Goal: Task Accomplishment & Management: Manage account settings

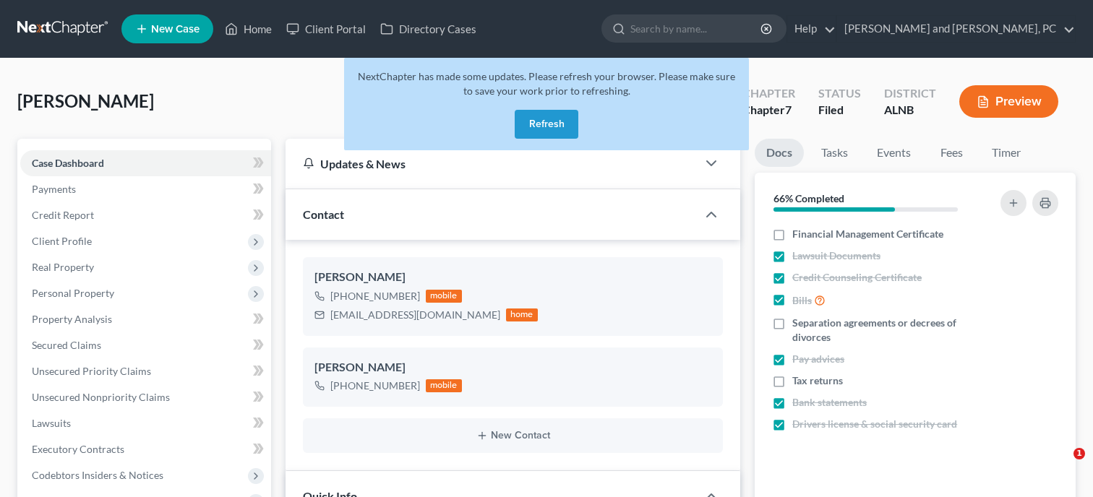
select select "6"
select select "0"
click at [537, 120] on button "Refresh" at bounding box center [547, 124] width 64 height 29
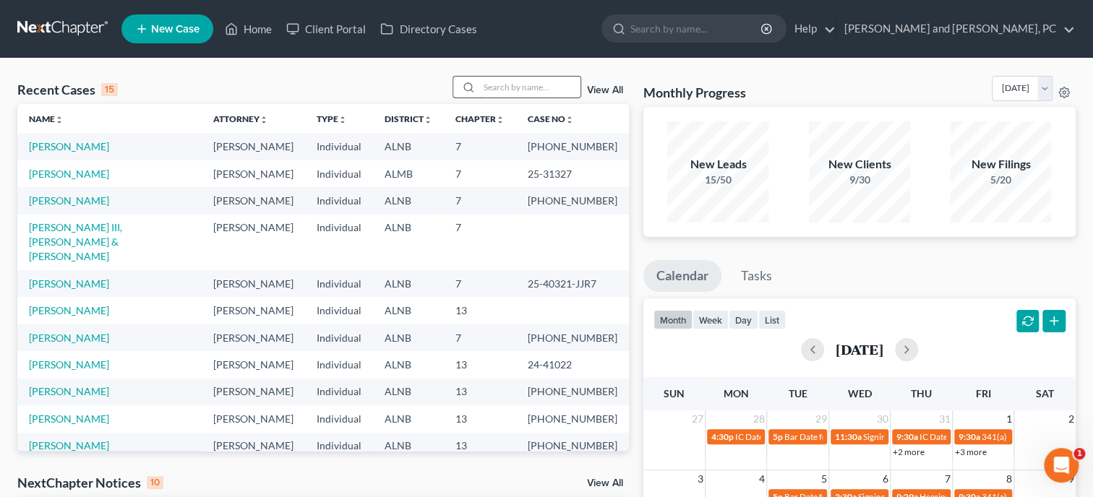
click at [504, 91] on input "search" at bounding box center [529, 87] width 101 height 21
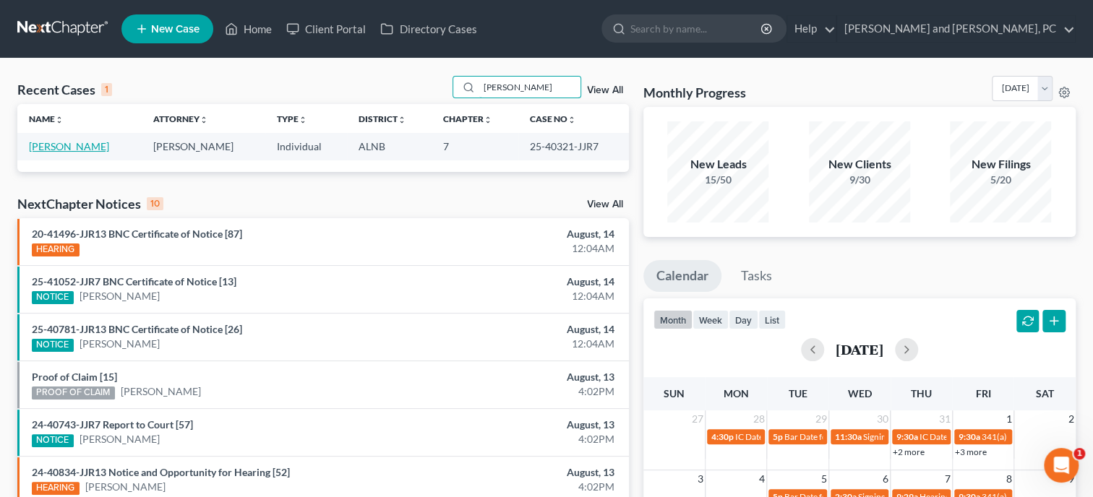
type input "swor"
click at [76, 147] on link "[PERSON_NAME]" at bounding box center [69, 146] width 80 height 12
select select "6"
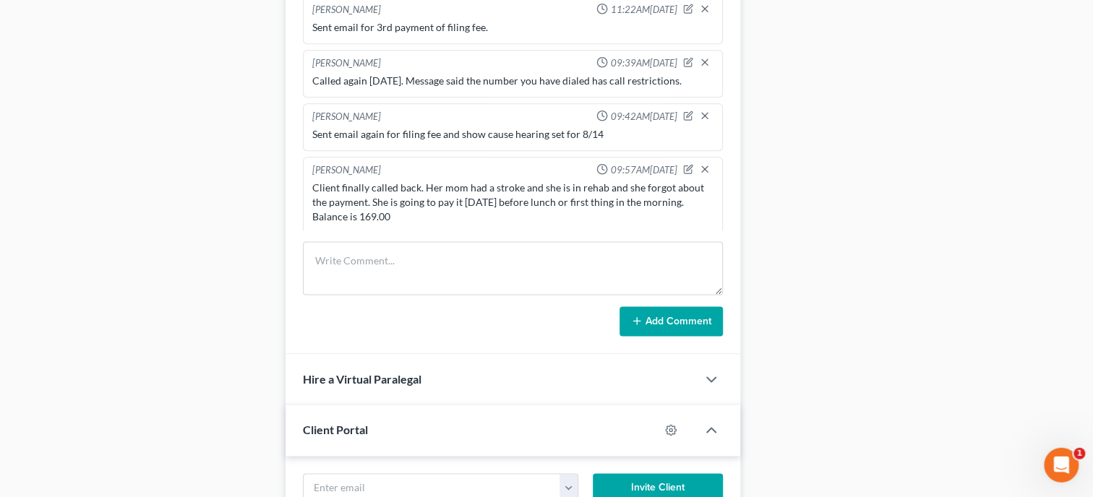
scroll to position [1190, 0]
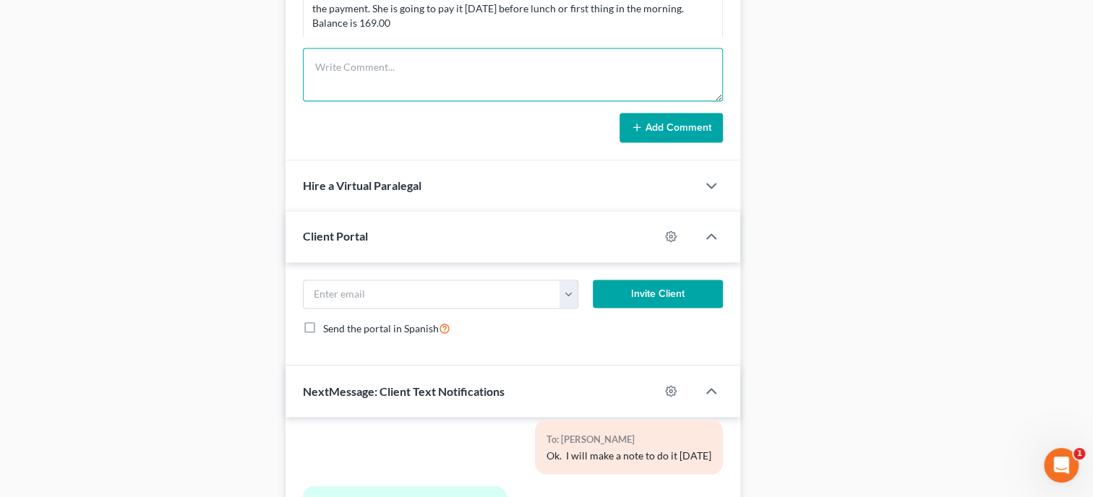
click at [330, 95] on textarea at bounding box center [513, 74] width 420 height 53
type textarea "Paid final installment of ff in the amount of 169.00 Balance: 0.00"
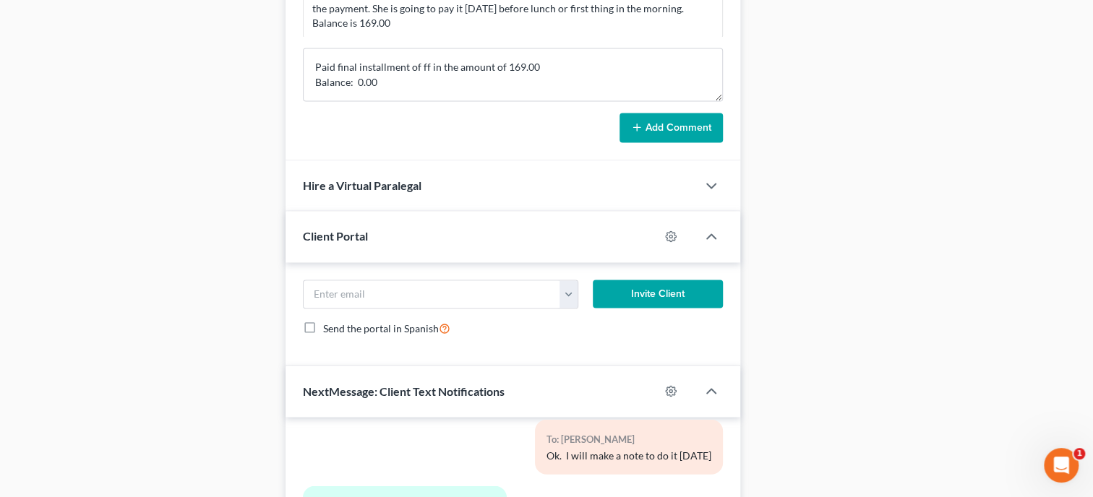
click at [673, 137] on button "Add Comment" at bounding box center [670, 128] width 103 height 30
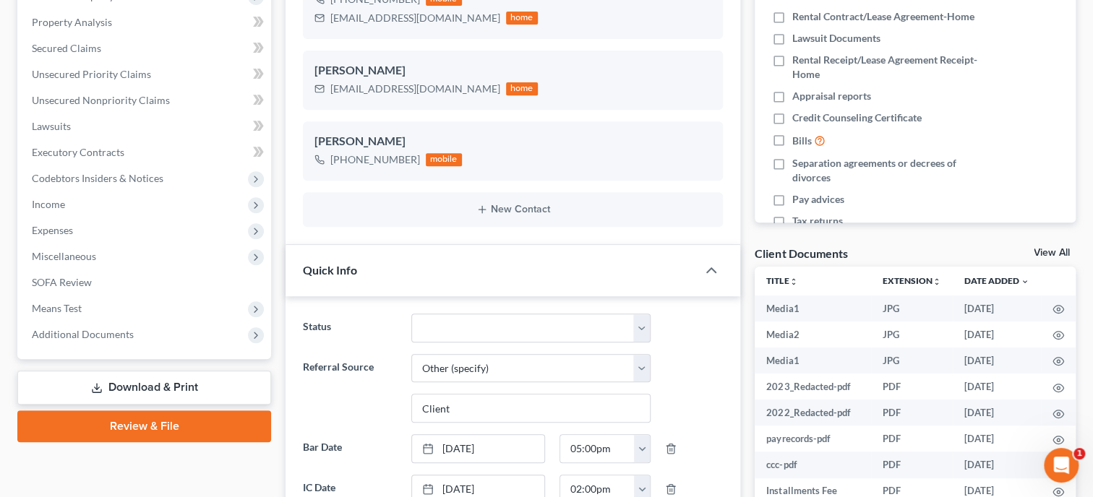
scroll to position [0, 0]
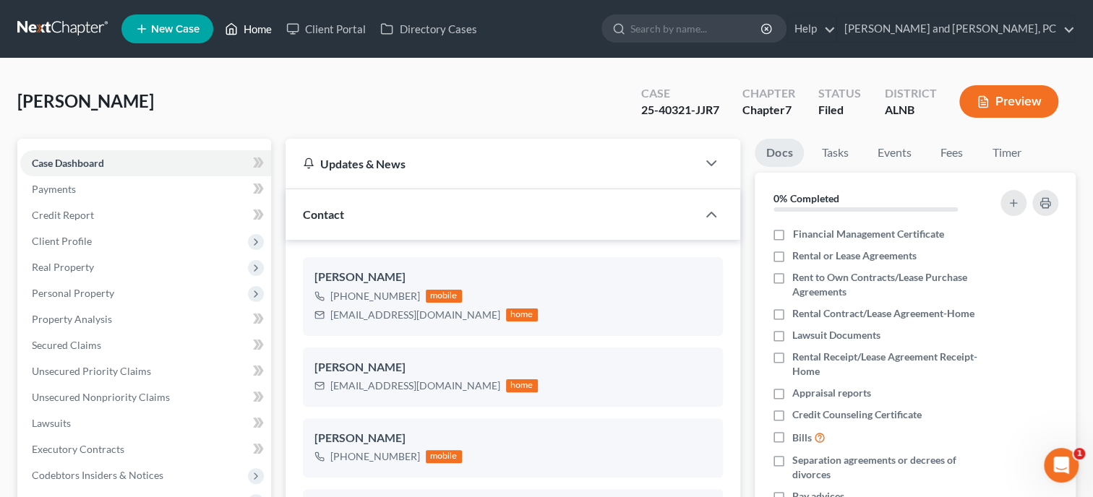
click at [246, 27] on link "Home" at bounding box center [248, 29] width 61 height 26
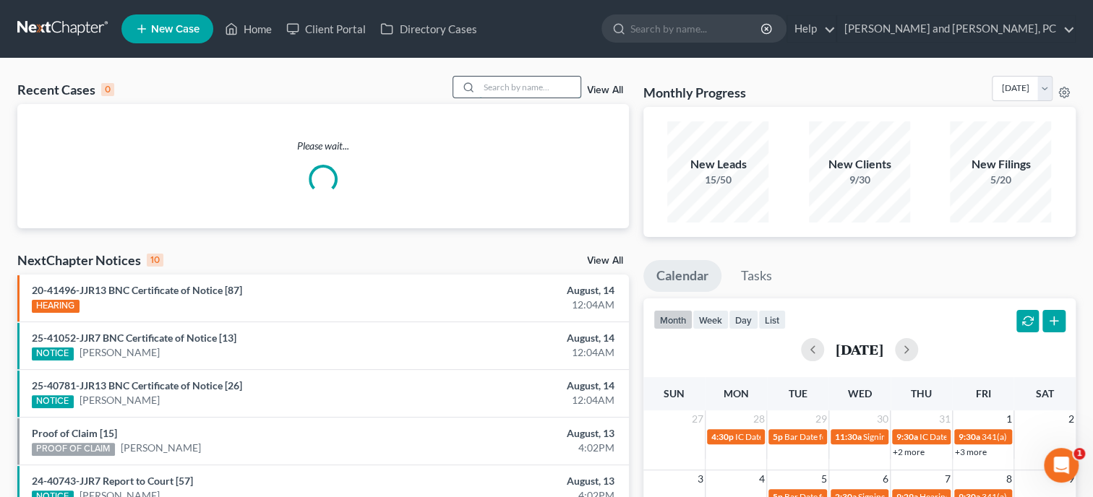
click at [485, 82] on input "search" at bounding box center [529, 87] width 101 height 21
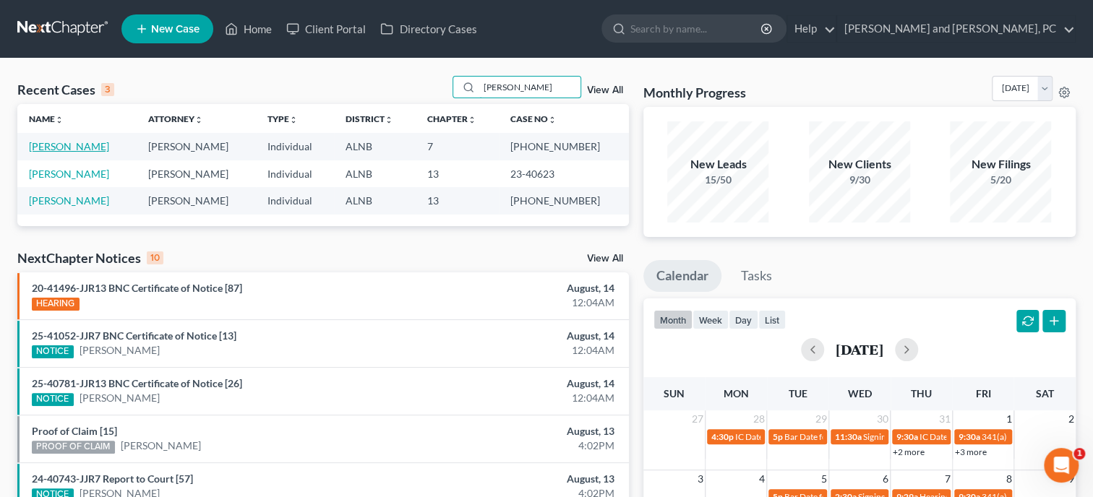
type input "harris"
click at [64, 147] on link "[PERSON_NAME]" at bounding box center [69, 146] width 80 height 12
select select "6"
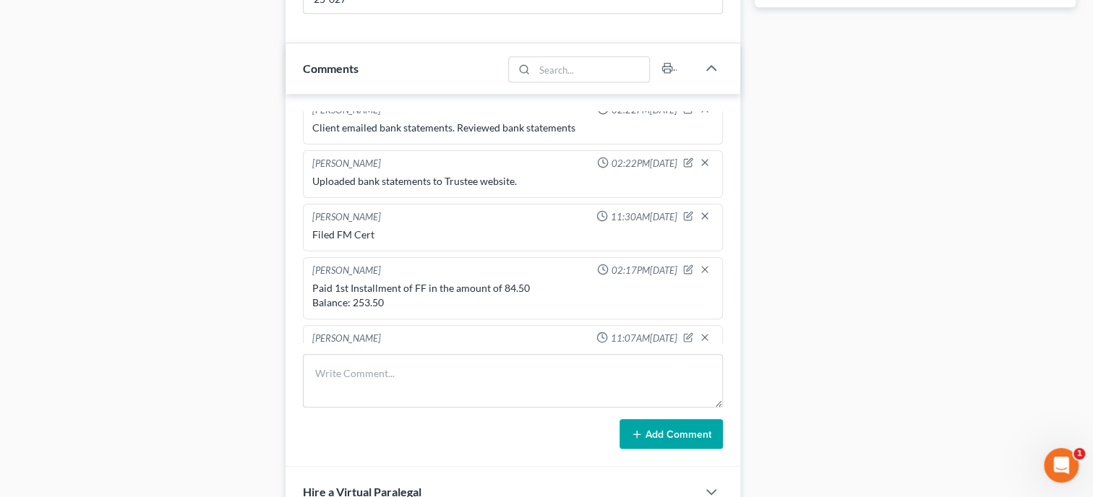
scroll to position [892, 0]
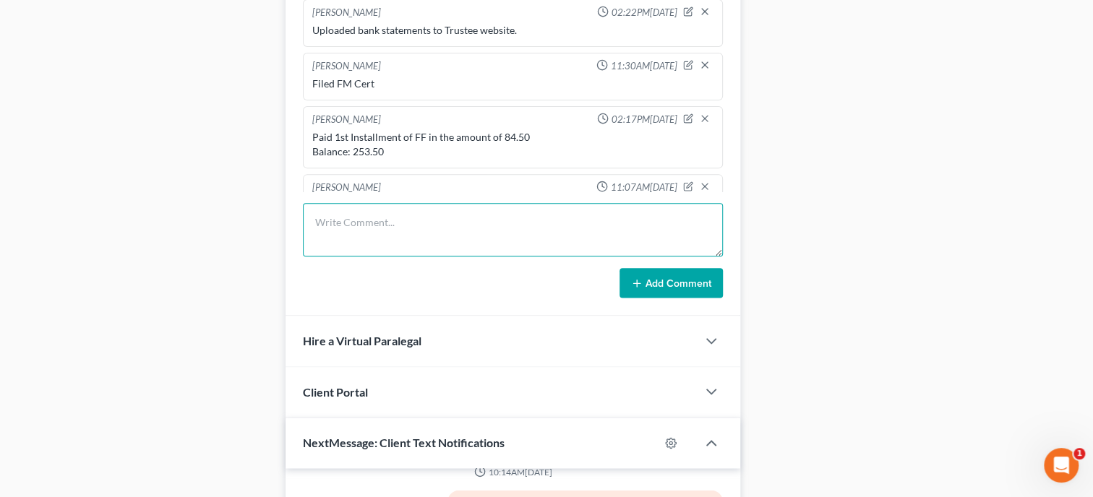
click at [411, 243] on textarea at bounding box center [513, 229] width 420 height 53
type textarea "Paid final installment of ff in the amount of 253.50 Balance: 0.00"
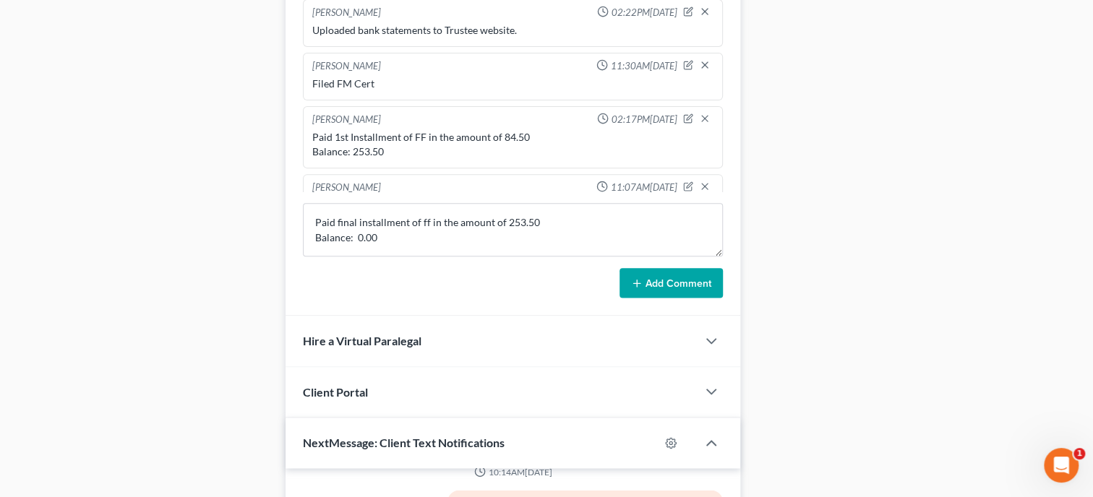
click at [631, 299] on button "Add Comment" at bounding box center [670, 283] width 103 height 30
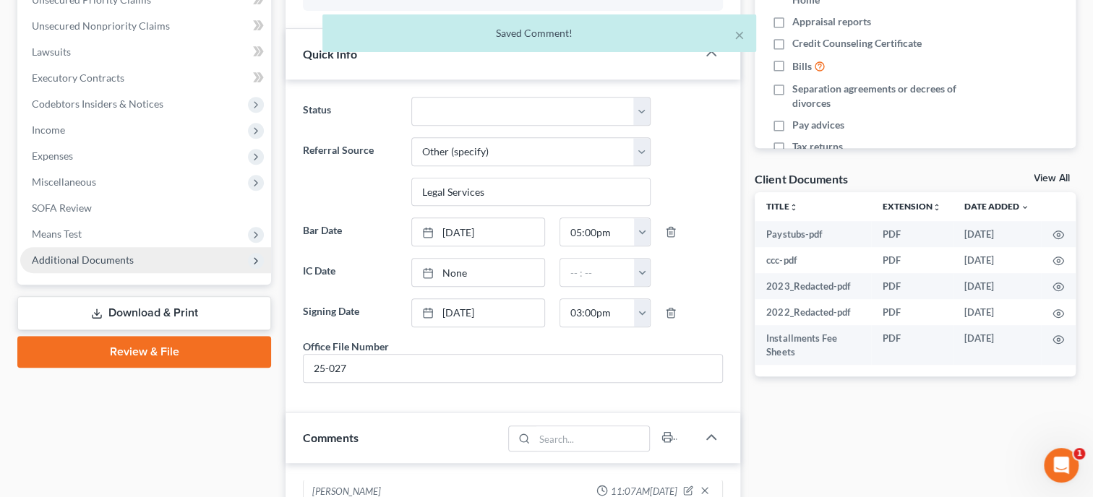
scroll to position [0, 0]
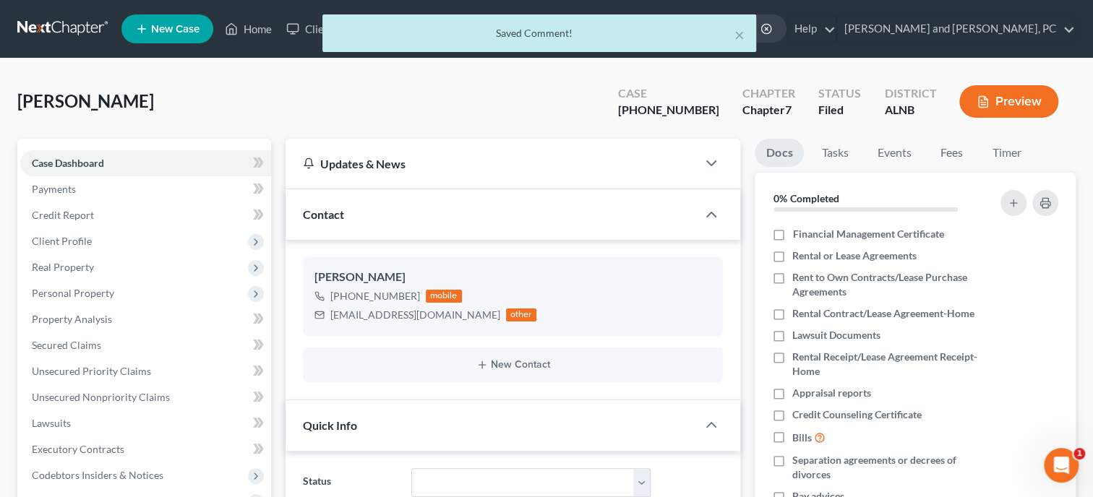
click at [249, 34] on div "× Saved Comment!" at bounding box center [539, 36] width 1093 height 45
click at [252, 27] on div "× Saved Comment!" at bounding box center [539, 36] width 1093 height 45
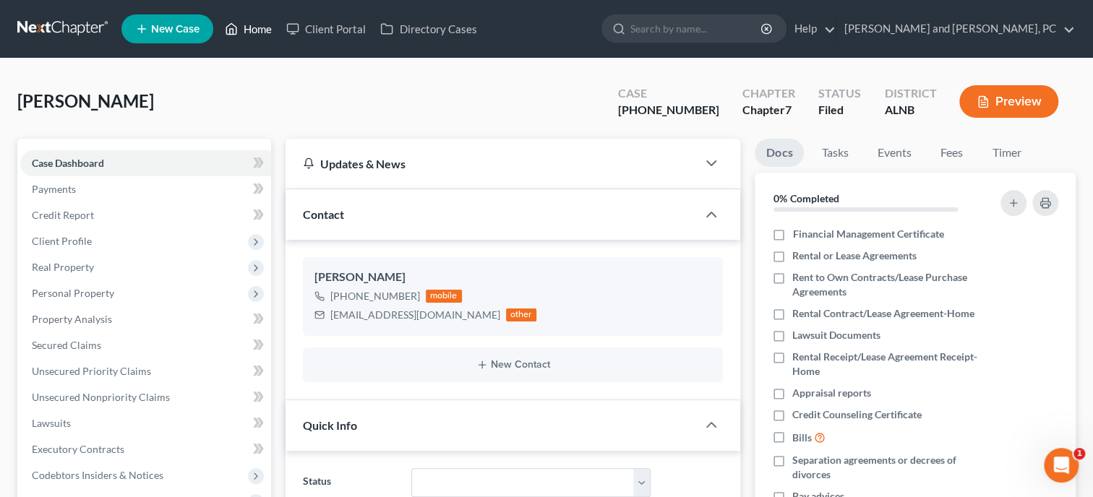
click at [252, 27] on link "Home" at bounding box center [248, 29] width 61 height 26
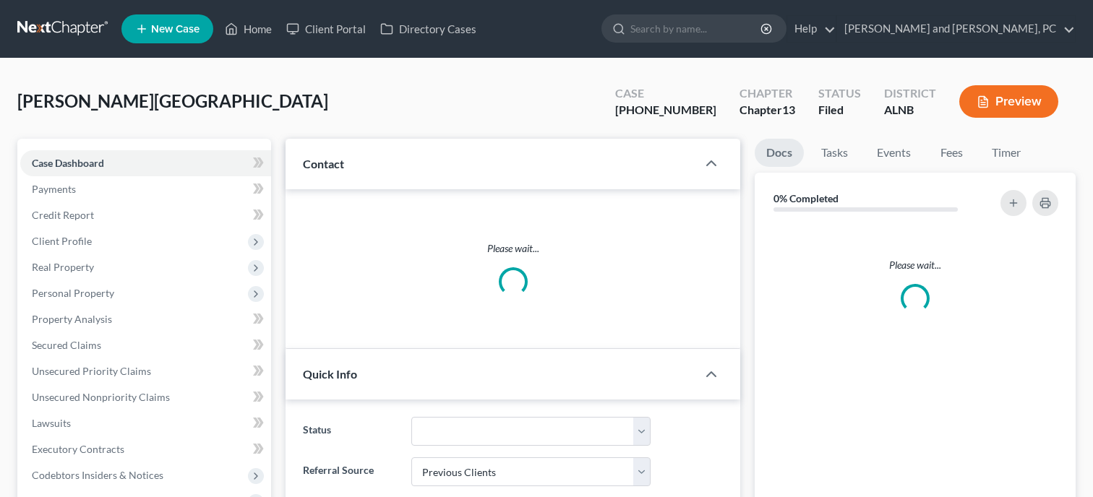
select select "1"
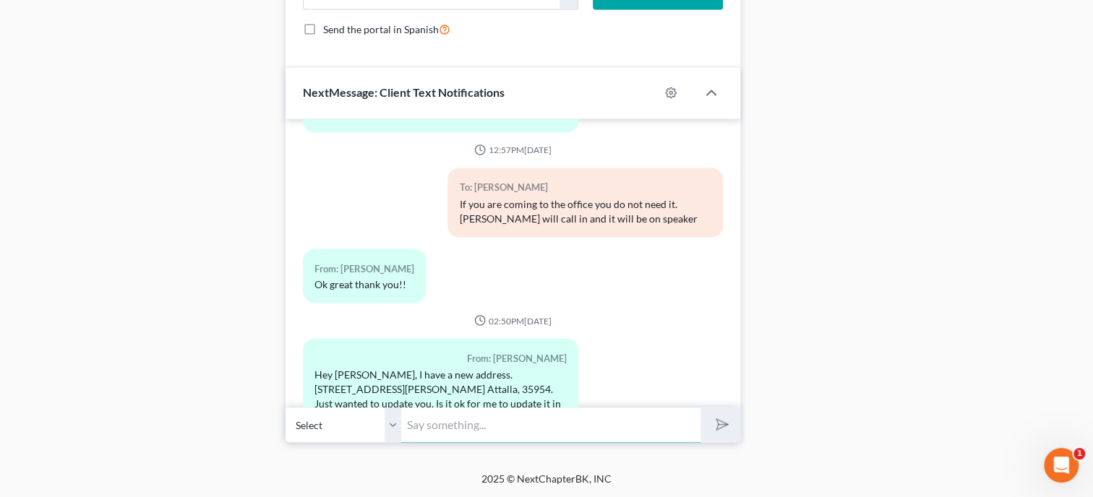
click at [450, 430] on input "text" at bounding box center [550, 424] width 299 height 35
type input "I will update it with the Court. Yes, go ahead and change it with TFS"
click at [700, 408] on button "submit" at bounding box center [720, 425] width 40 height 34
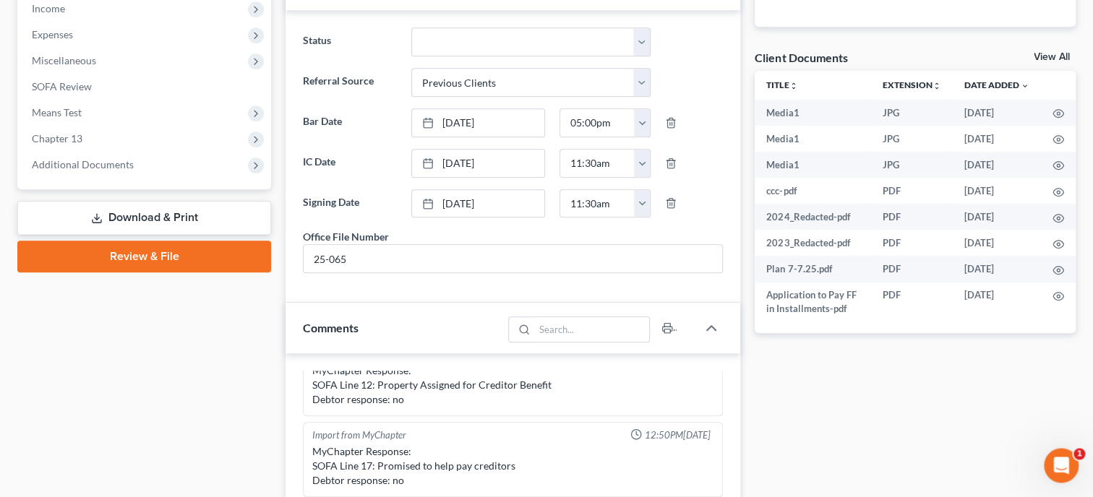
scroll to position [402, 0]
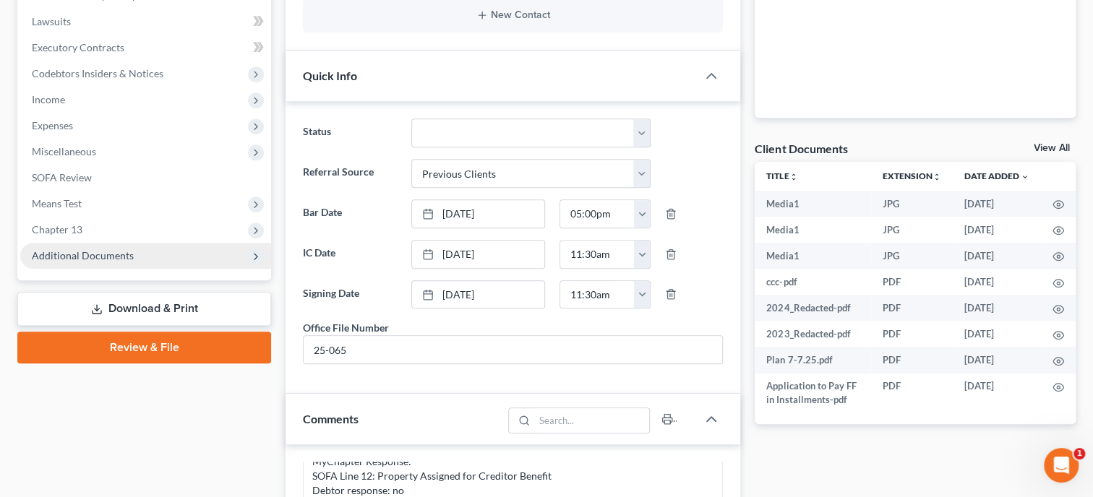
click at [64, 257] on span "Additional Documents" at bounding box center [83, 255] width 102 height 12
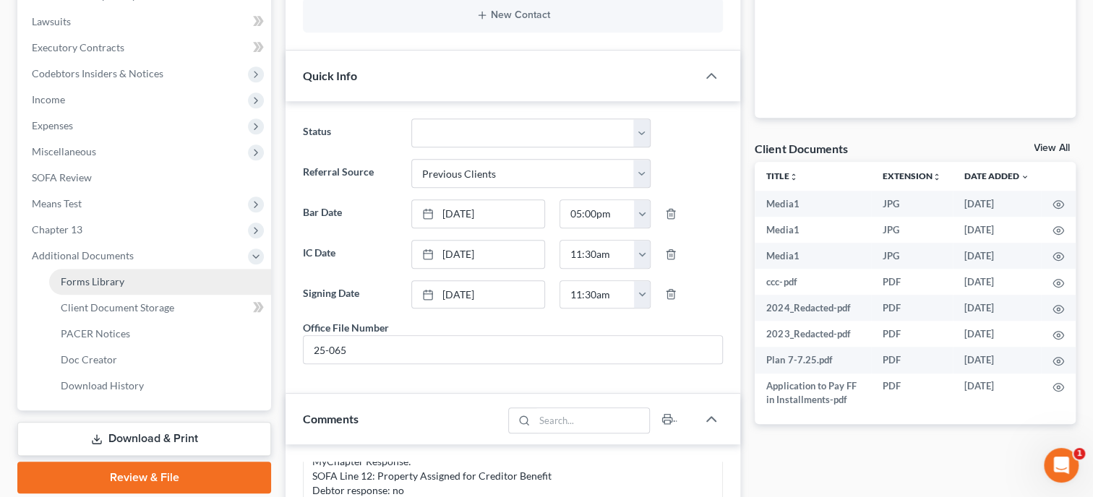
click at [74, 277] on span "Forms Library" at bounding box center [93, 281] width 64 height 12
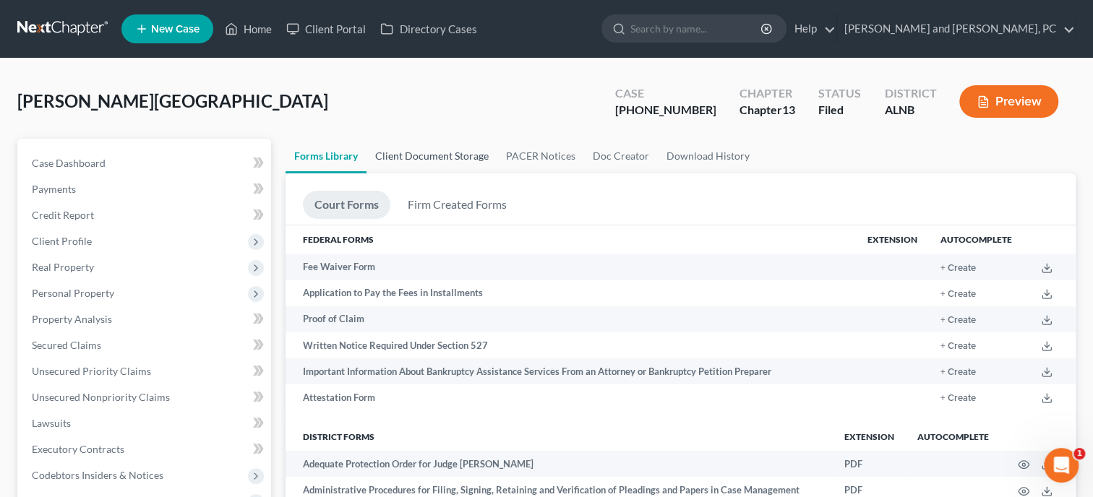
click at [426, 156] on link "Client Document Storage" at bounding box center [431, 156] width 131 height 35
select select "23"
select select "10"
select select "40"
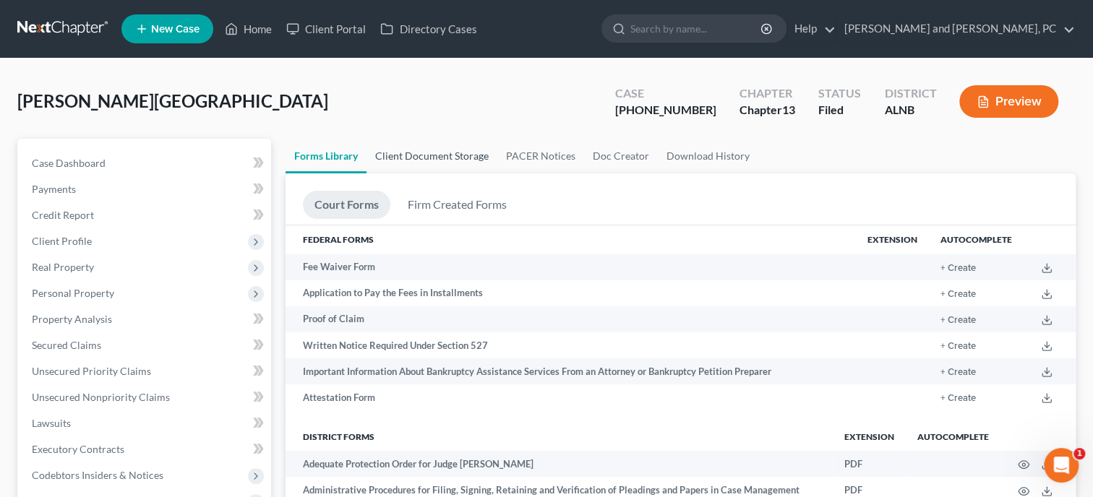
select select "5"
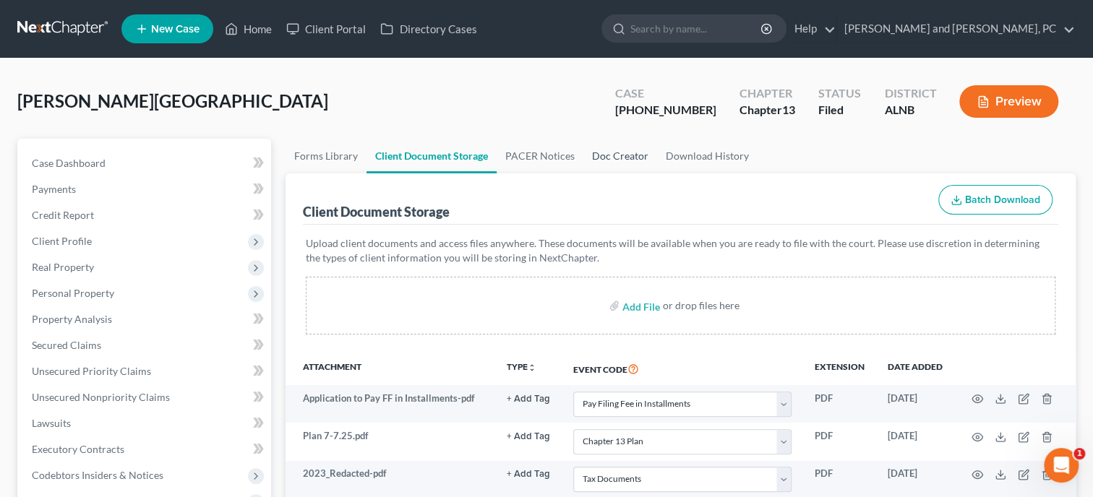
click at [606, 153] on link "Doc Creator" at bounding box center [620, 156] width 74 height 35
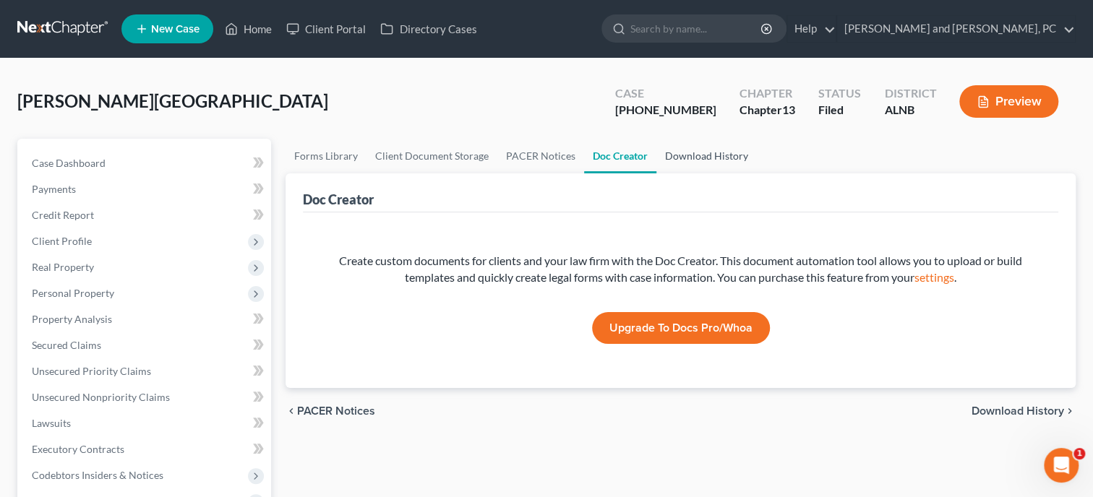
click at [699, 159] on link "Download History" at bounding box center [706, 156] width 100 height 35
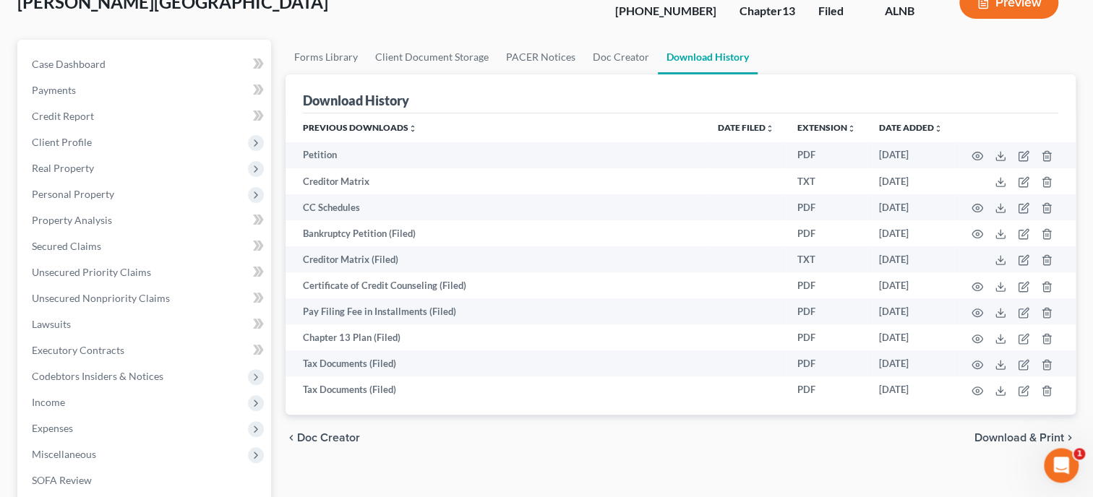
scroll to position [74, 0]
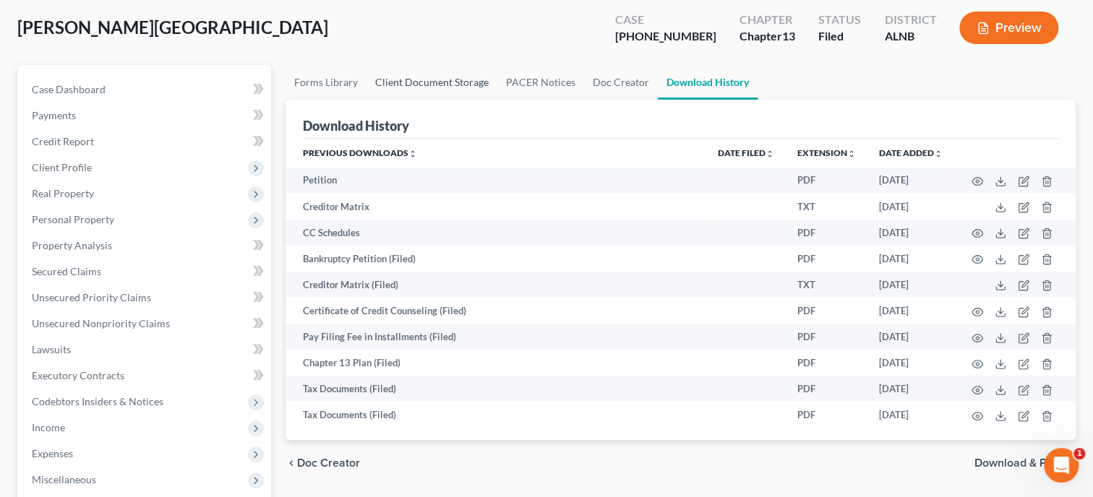
click at [433, 86] on link "Client Document Storage" at bounding box center [431, 82] width 131 height 35
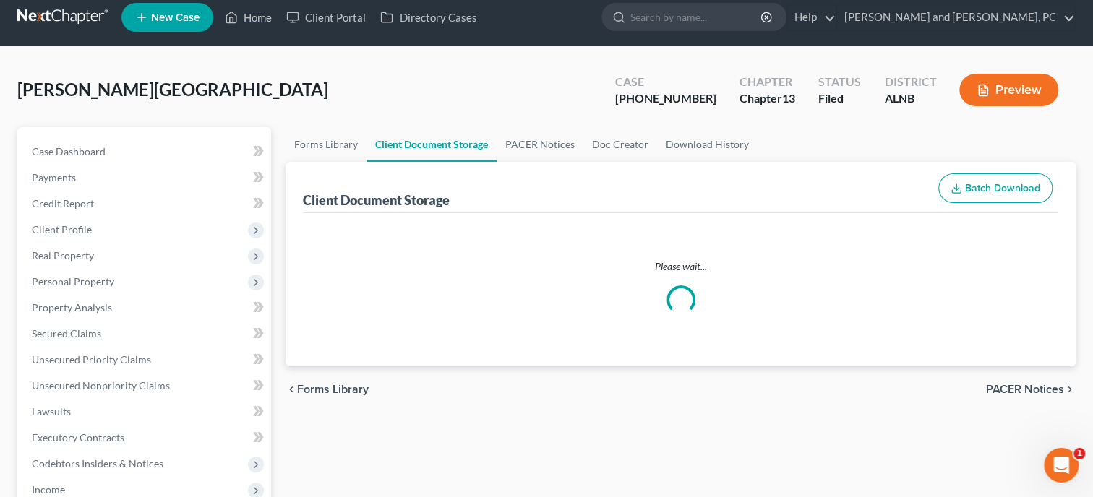
select select "23"
select select "10"
select select "40"
select select "5"
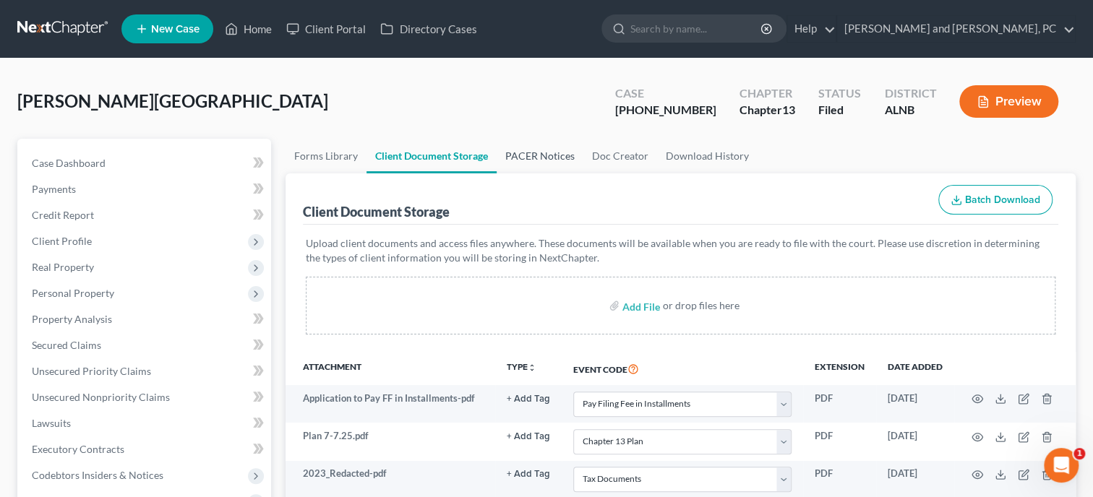
click at [531, 153] on link "PACER Notices" at bounding box center [540, 156] width 87 height 35
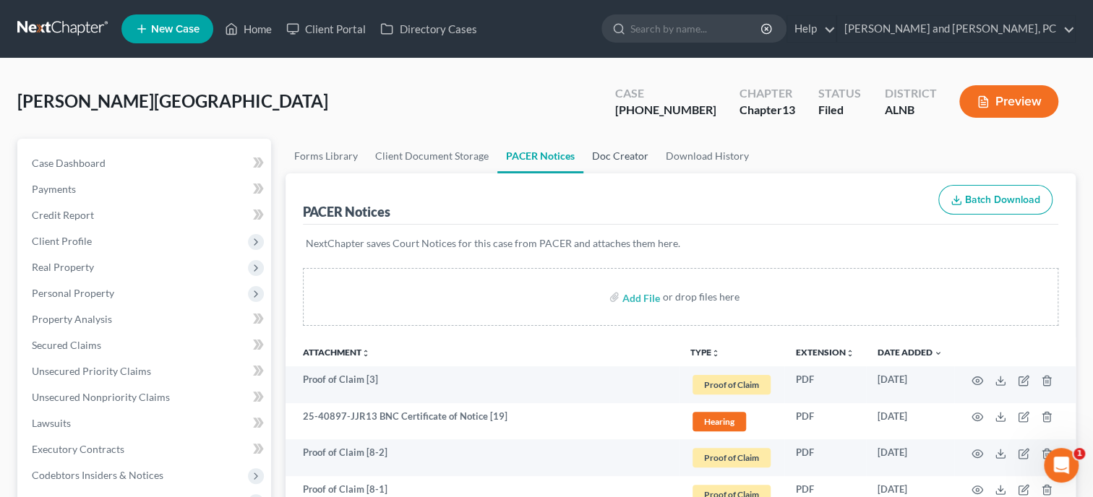
click at [620, 155] on link "Doc Creator" at bounding box center [620, 156] width 74 height 35
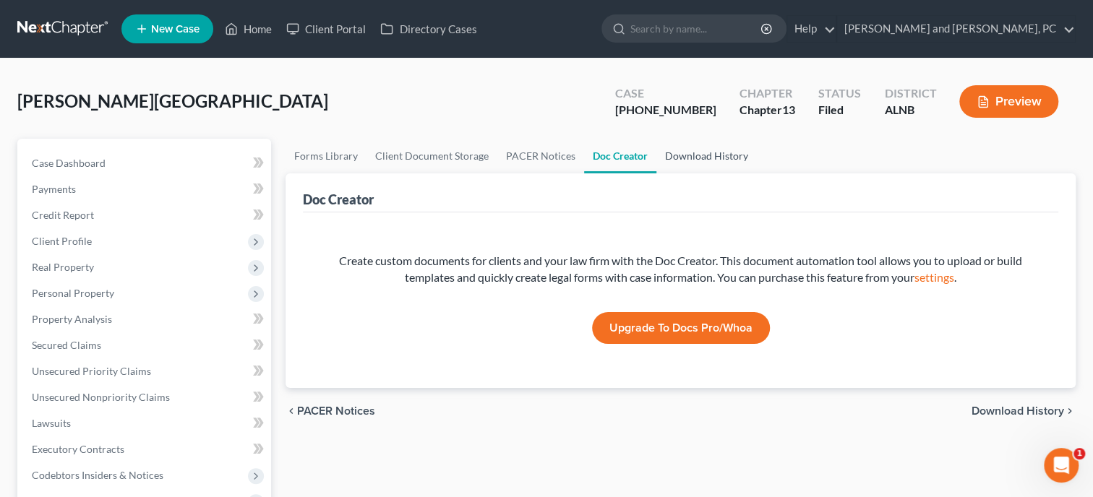
click at [679, 155] on link "Download History" at bounding box center [706, 156] width 100 height 35
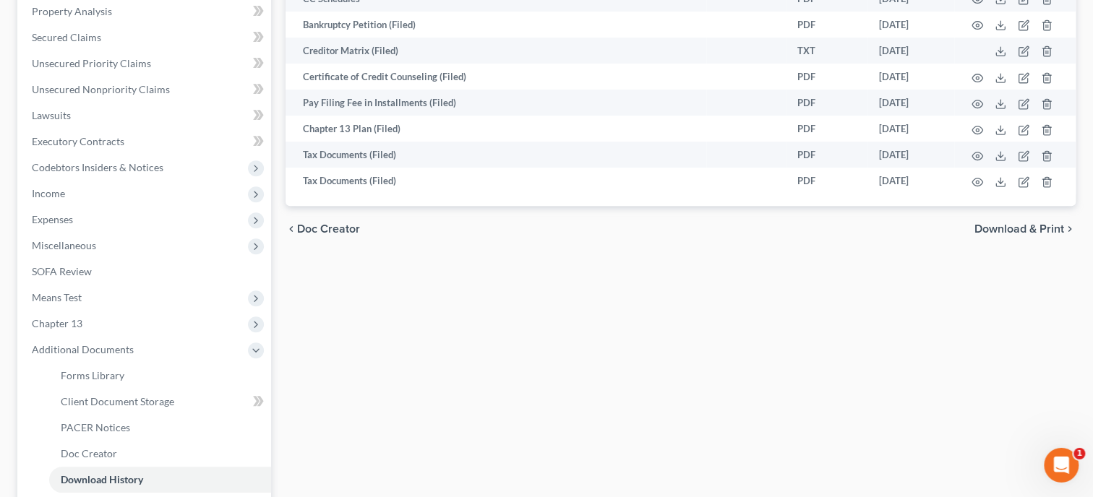
scroll to position [446, 0]
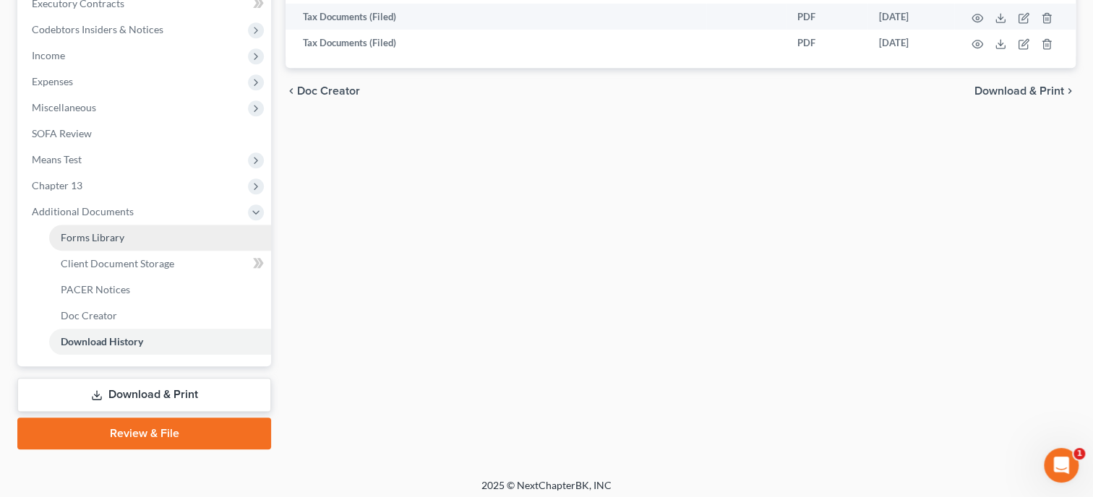
click at [150, 239] on link "Forms Library" at bounding box center [160, 238] width 222 height 26
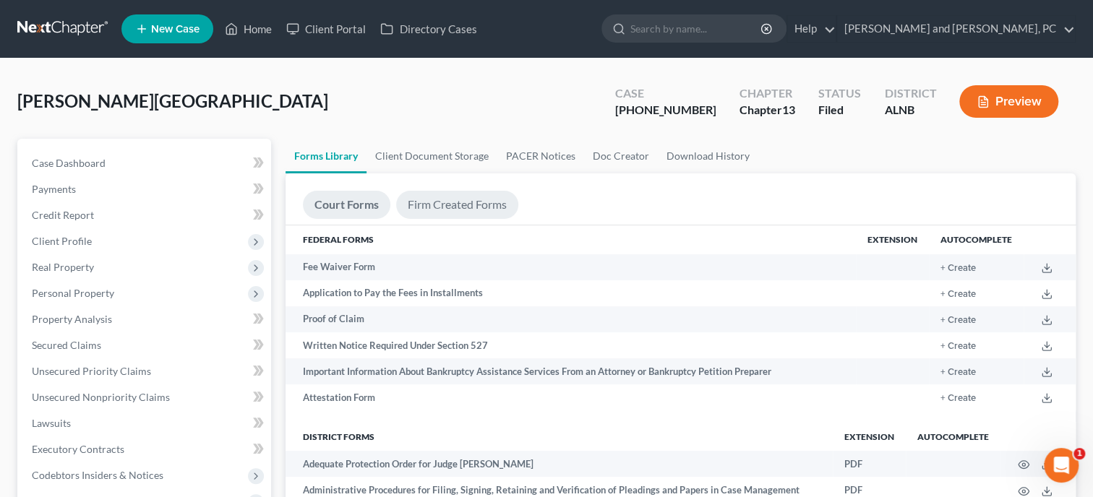
click at [447, 214] on link "Firm Created Forms" at bounding box center [457, 205] width 122 height 28
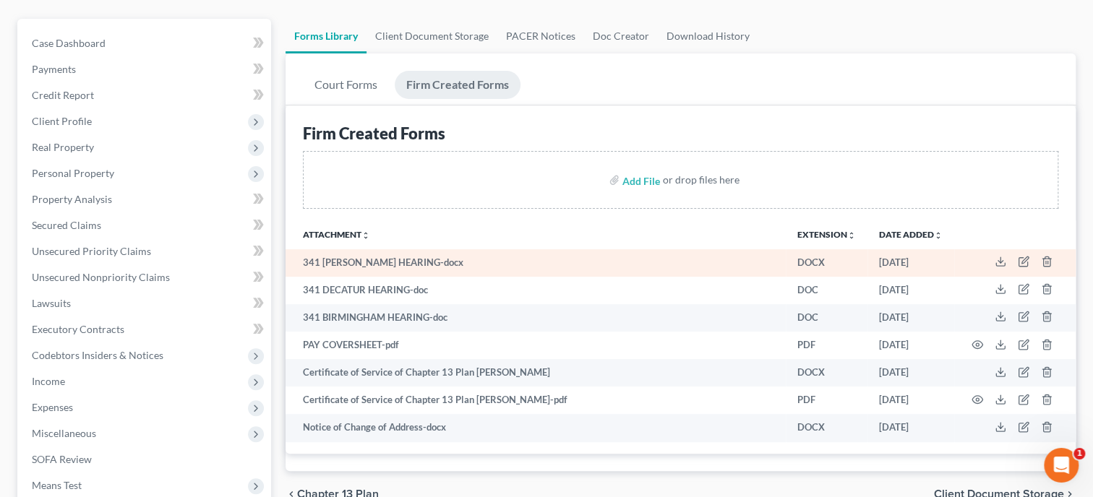
scroll to position [148, 0]
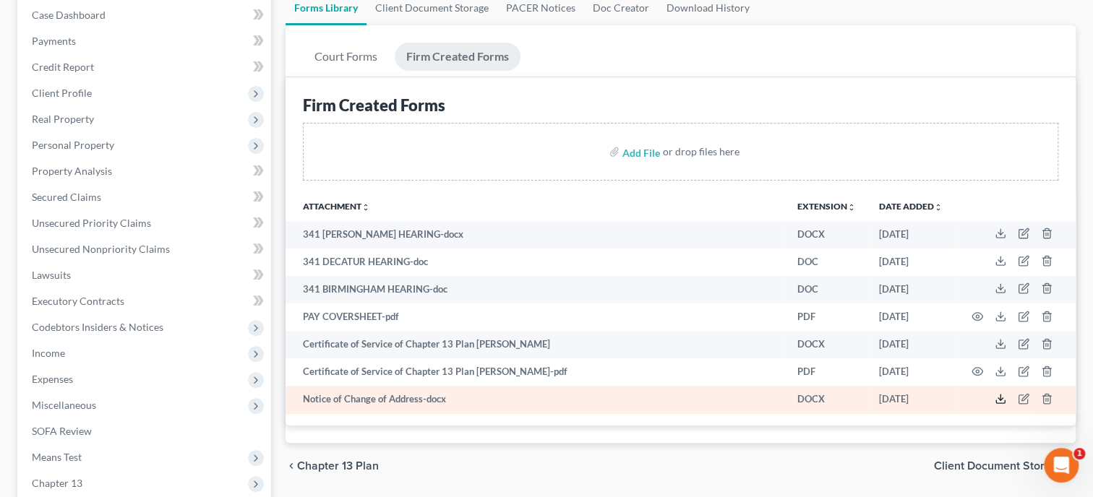
click at [1000, 404] on icon at bounding box center [1001, 399] width 12 height 12
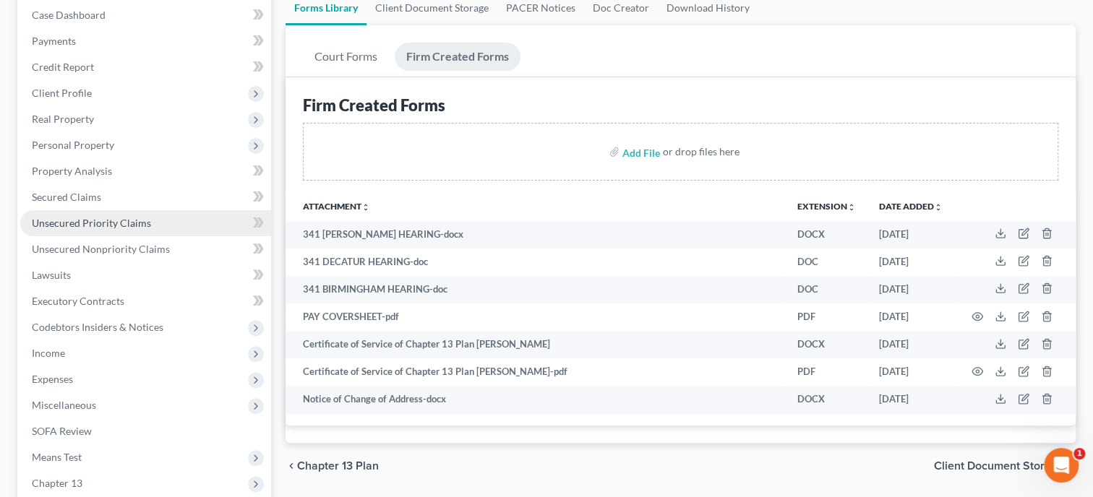
scroll to position [0, 0]
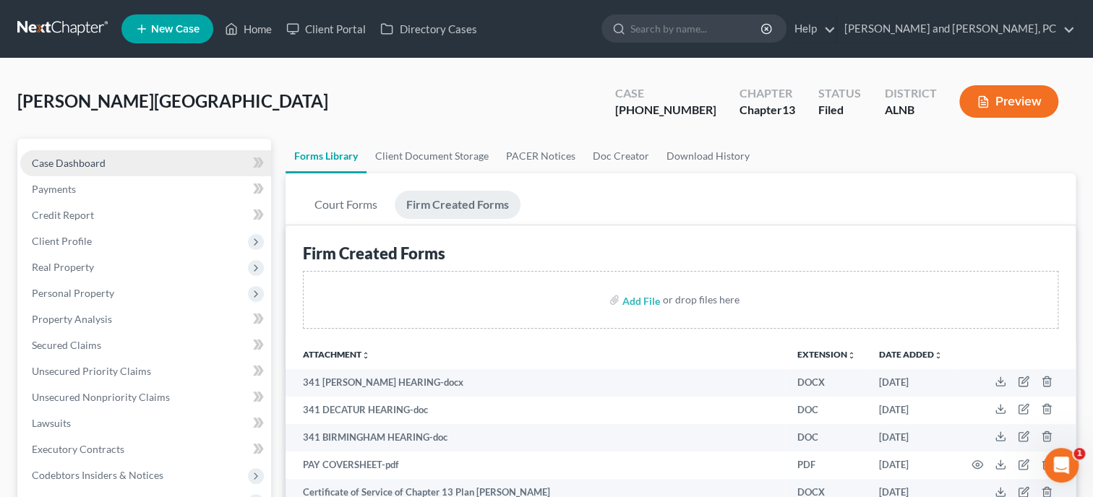
click at [124, 172] on link "Case Dashboard" at bounding box center [145, 163] width 251 height 26
select select "6"
select select "1"
select select "0"
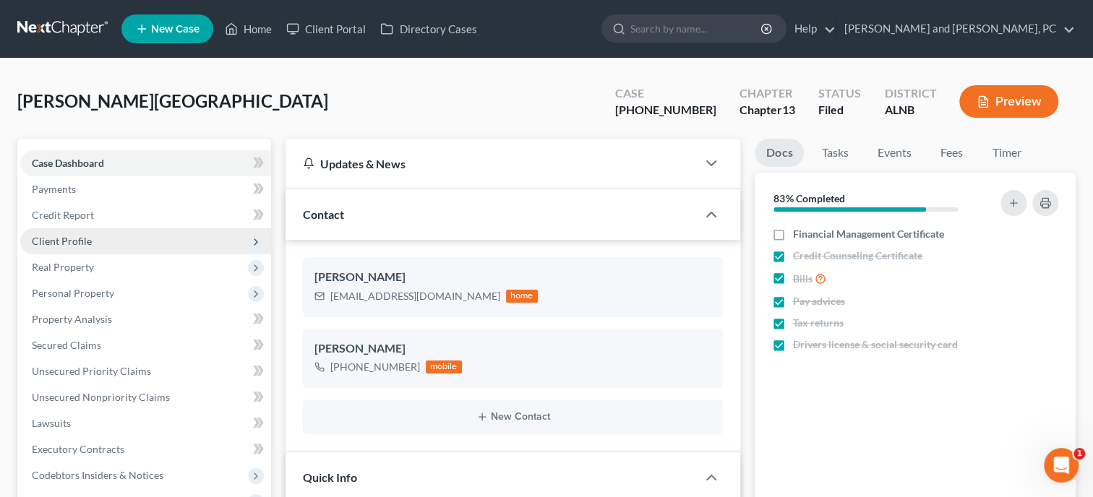
click at [67, 242] on span "Client Profile" at bounding box center [62, 241] width 60 height 12
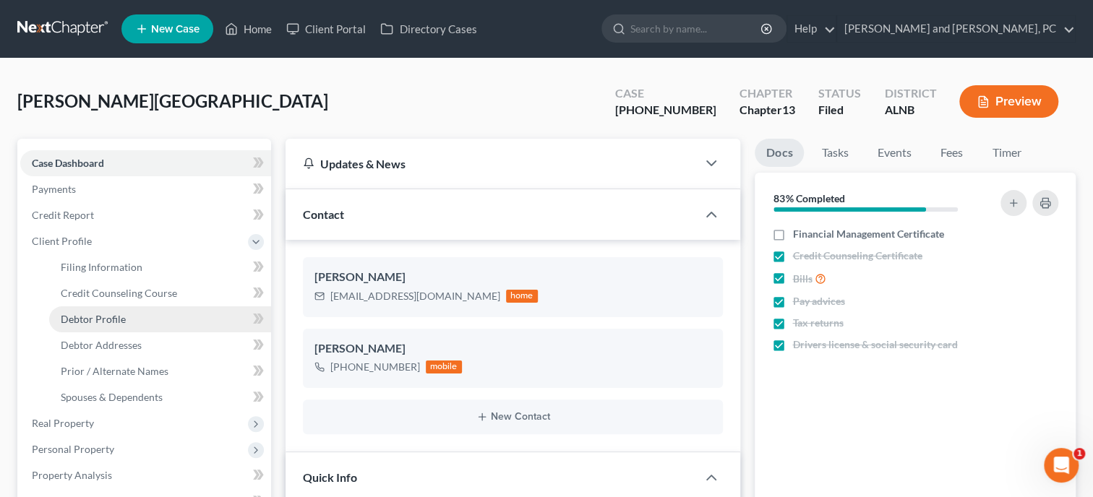
click at [89, 311] on link "Debtor Profile" at bounding box center [160, 319] width 222 height 26
select select "3"
select select "5"
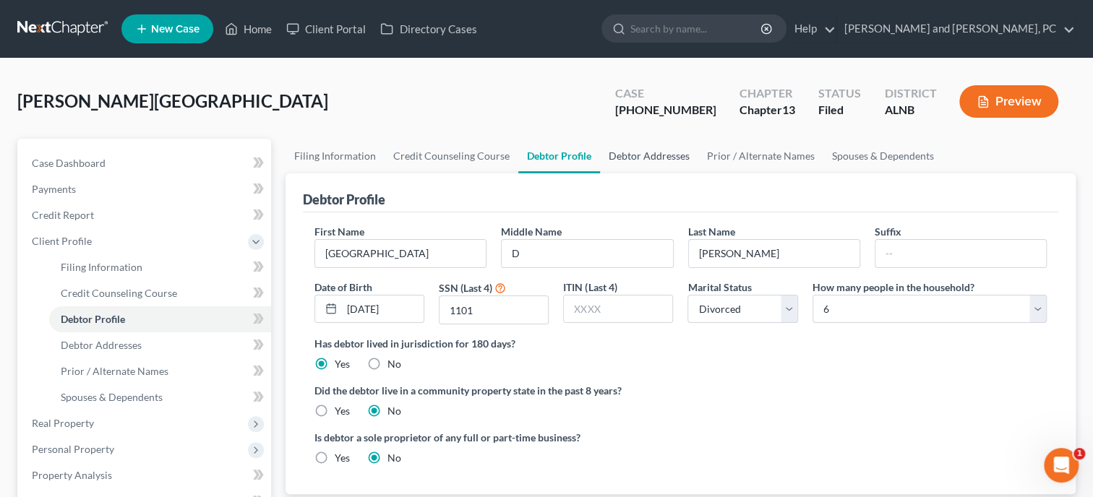
click at [657, 153] on link "Debtor Addresses" at bounding box center [649, 156] width 98 height 35
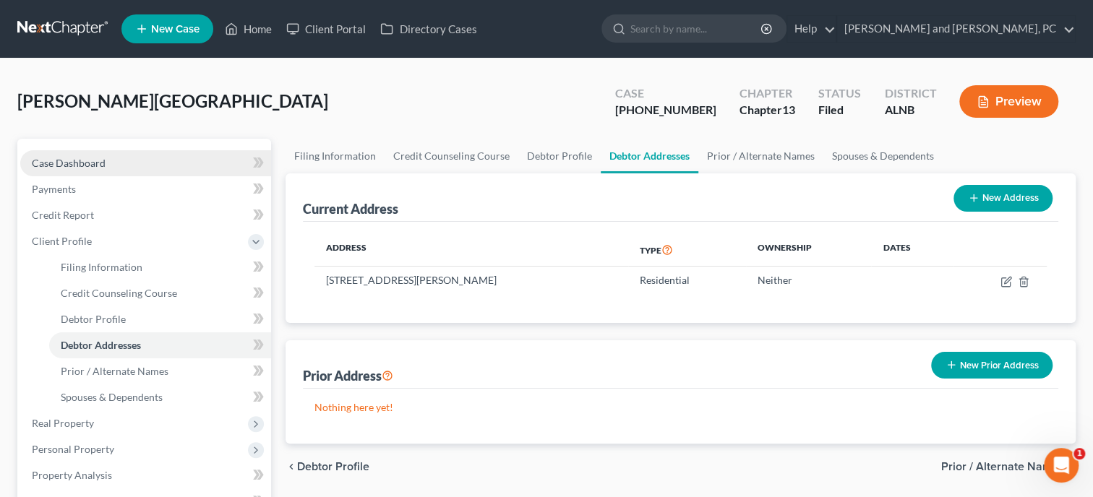
click at [53, 161] on span "Case Dashboard" at bounding box center [69, 163] width 74 height 12
select select "6"
select select "1"
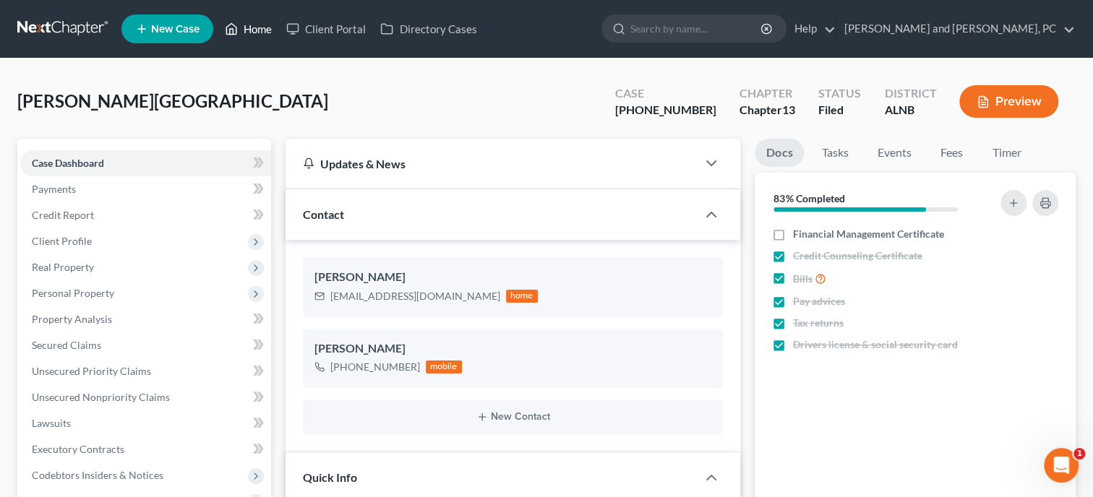
click at [261, 33] on link "Home" at bounding box center [248, 29] width 61 height 26
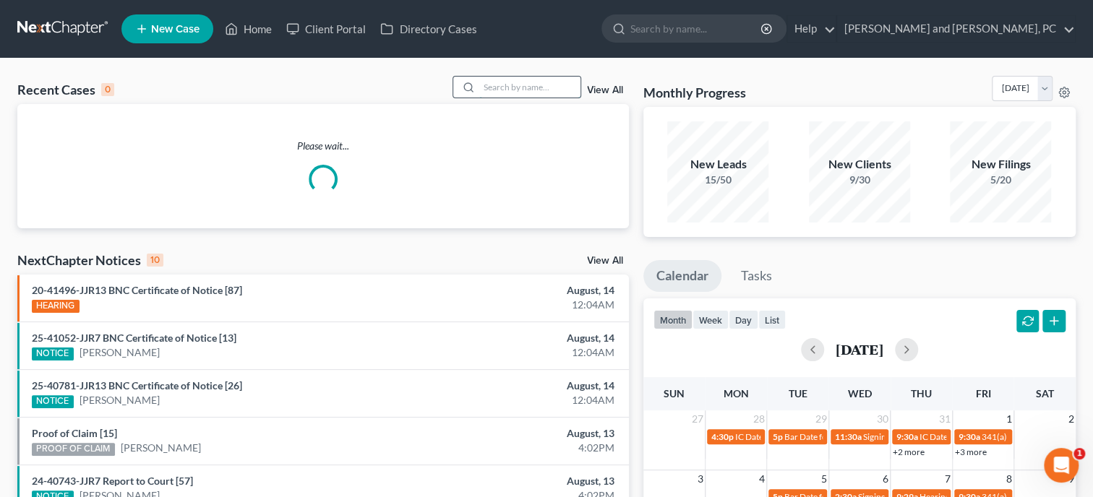
click at [501, 93] on input "search" at bounding box center [529, 87] width 101 height 21
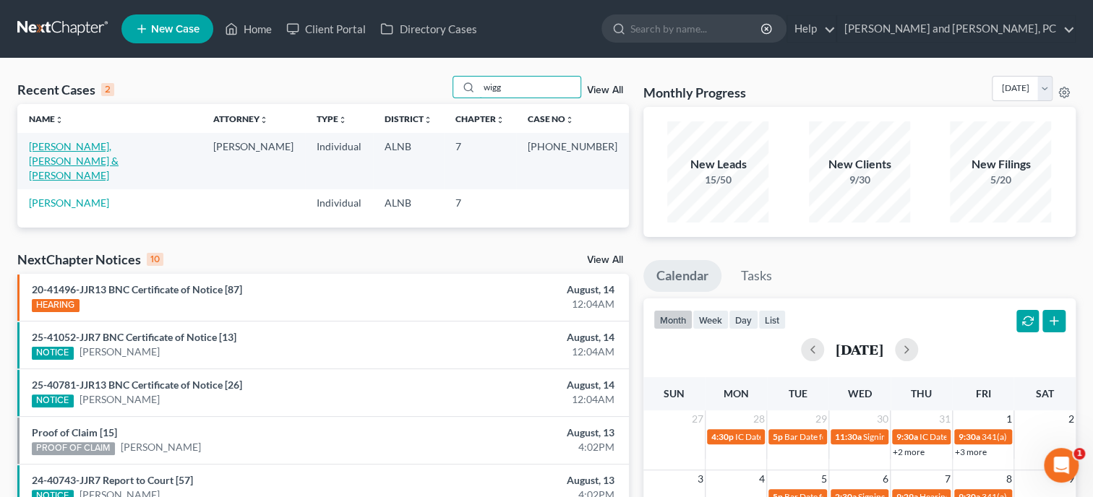
type input "wigg"
click at [67, 144] on link "[PERSON_NAME], [PERSON_NAME] & [PERSON_NAME]" at bounding box center [74, 160] width 90 height 41
select select "6"
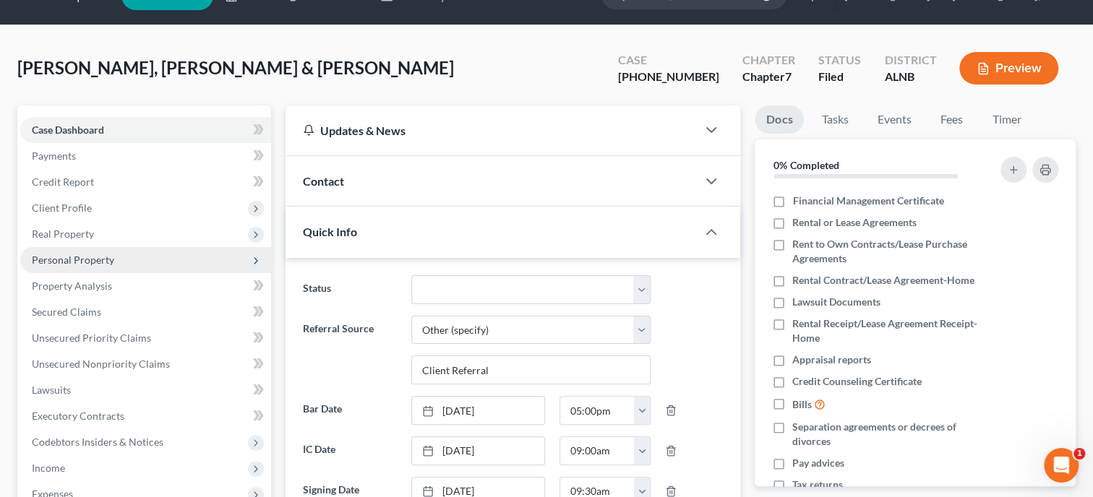
scroll to position [74, 0]
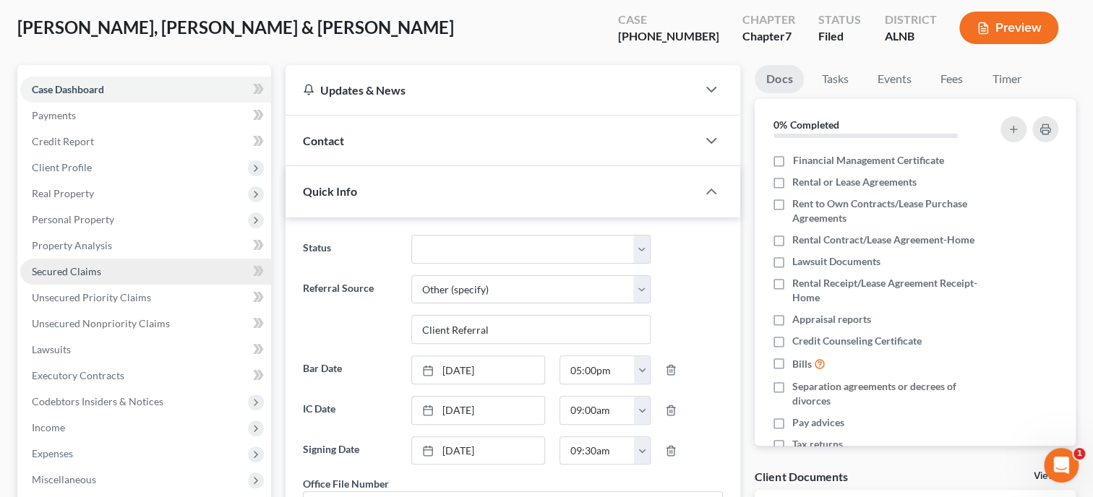
click at [86, 274] on span "Secured Claims" at bounding box center [66, 271] width 69 height 12
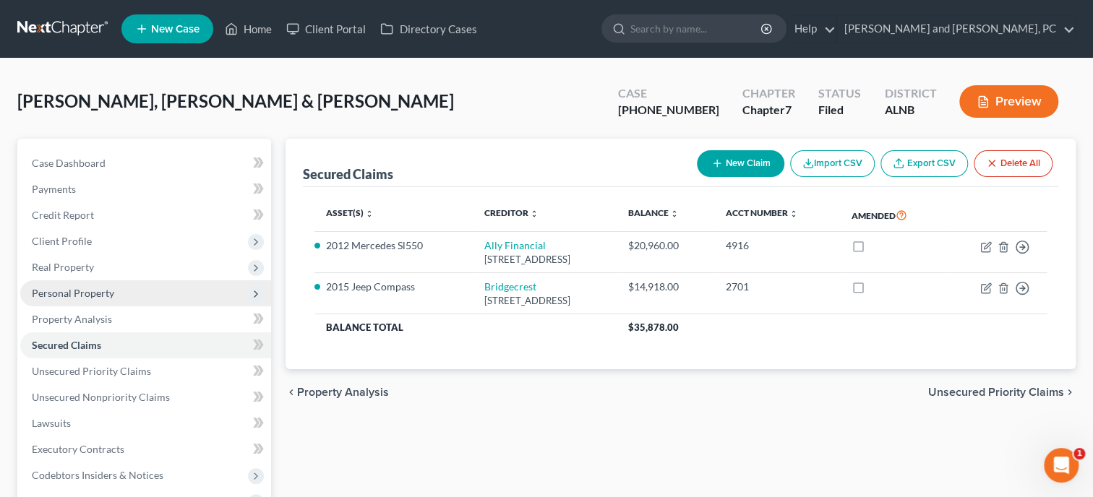
click at [75, 296] on span "Personal Property" at bounding box center [73, 293] width 82 height 12
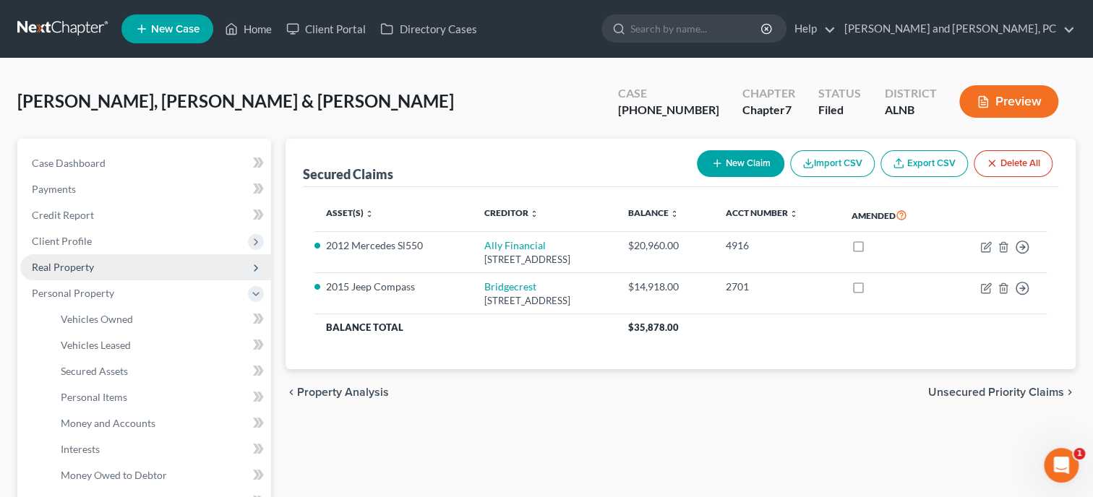
click at [71, 278] on span "Real Property" at bounding box center [145, 267] width 251 height 26
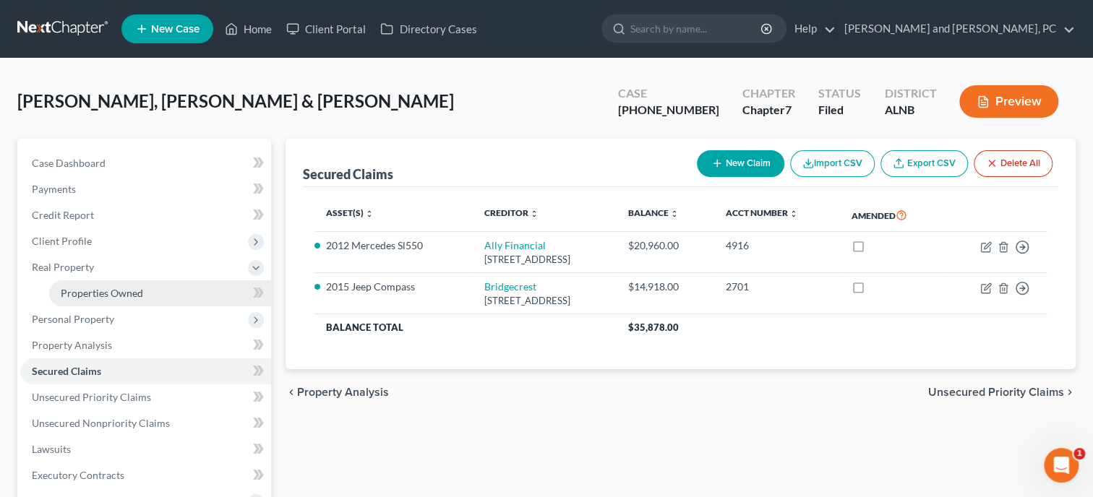
click at [72, 291] on span "Properties Owned" at bounding box center [102, 293] width 82 height 12
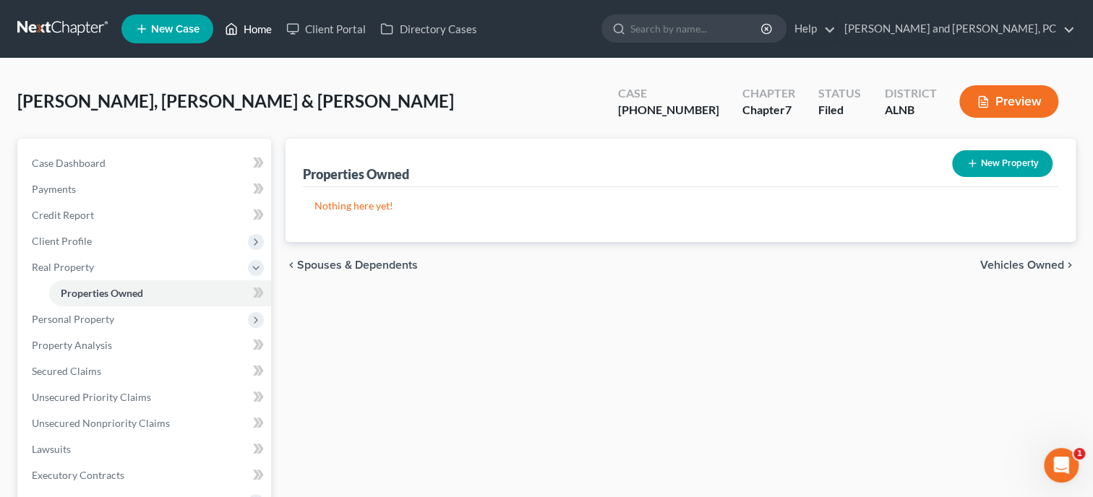
click at [249, 33] on link "Home" at bounding box center [248, 29] width 61 height 26
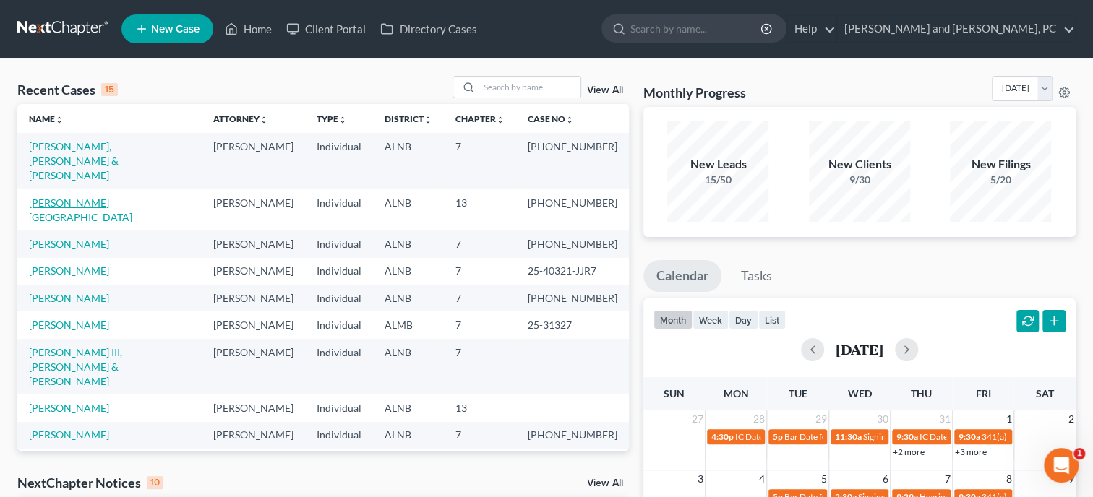
click at [49, 197] on link "[PERSON_NAME][GEOGRAPHIC_DATA]" at bounding box center [80, 210] width 103 height 27
select select "1"
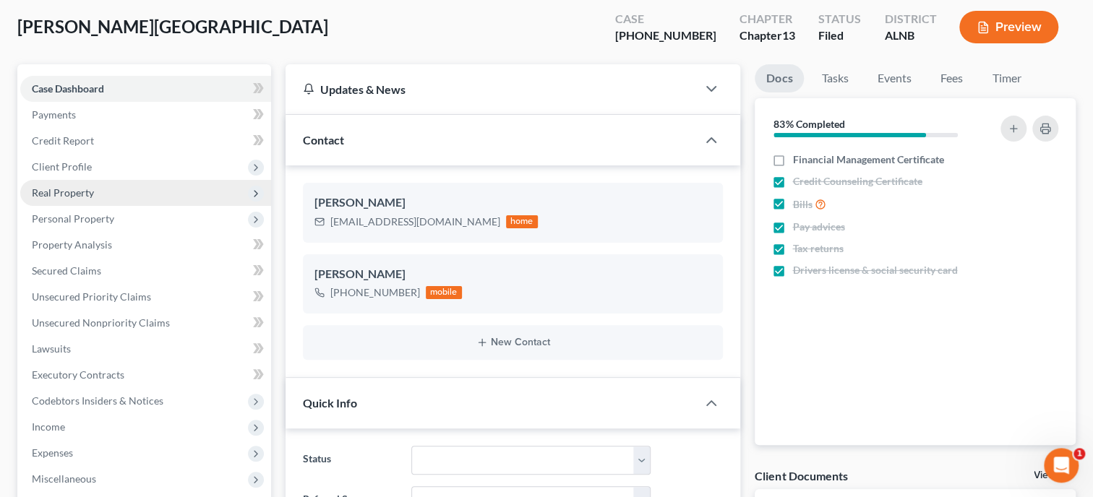
scroll to position [74, 0]
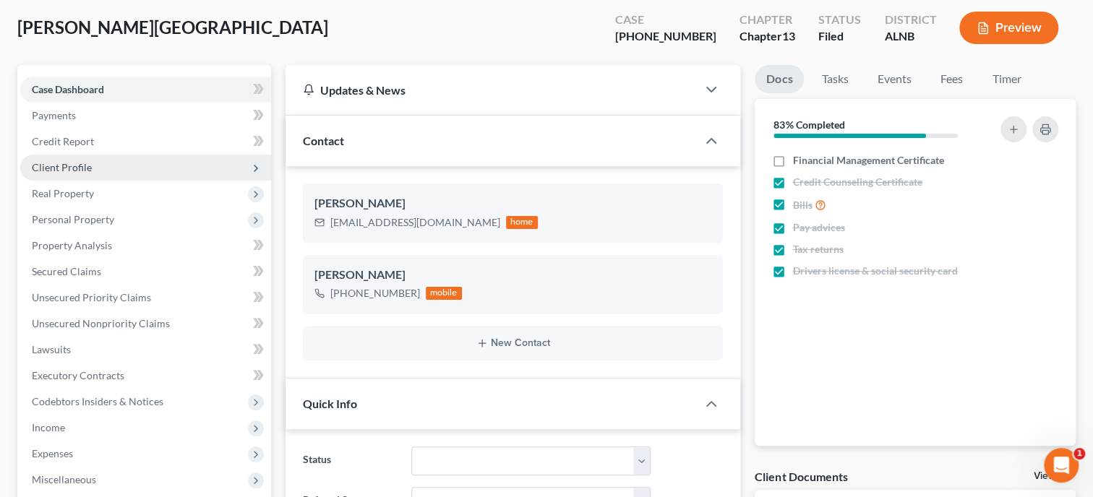
click at [75, 170] on span "Client Profile" at bounding box center [62, 167] width 60 height 12
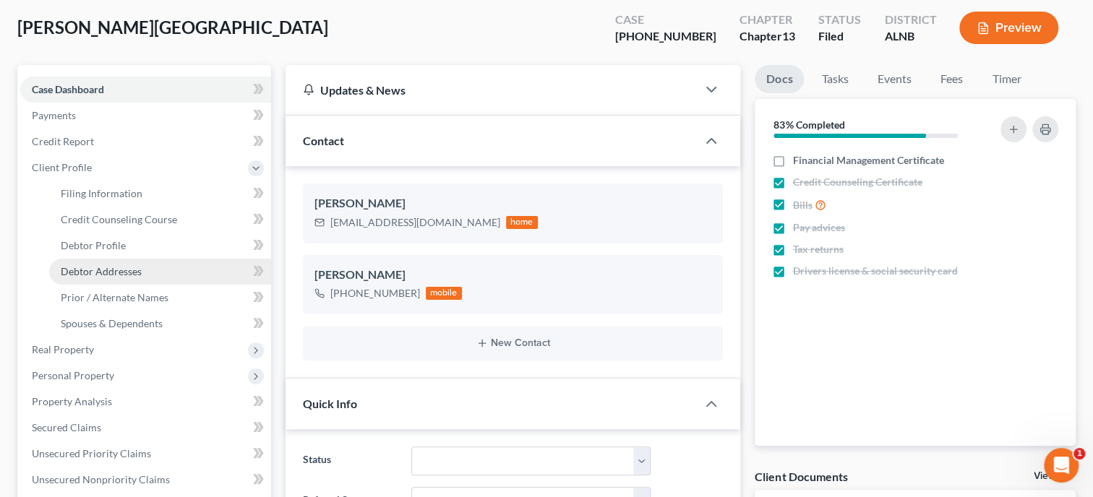
click at [102, 266] on span "Debtor Addresses" at bounding box center [101, 271] width 81 height 12
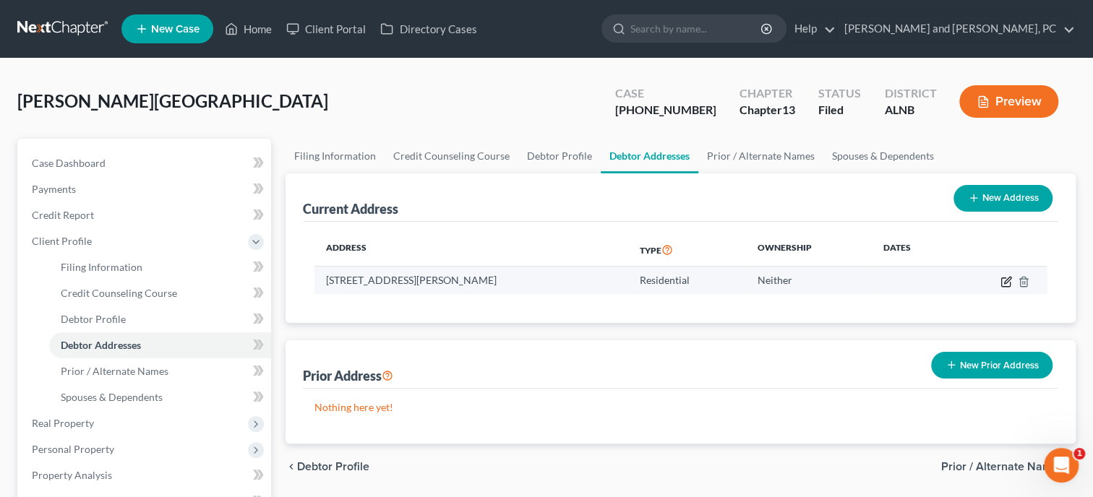
click at [1006, 281] on icon "button" at bounding box center [1007, 280] width 7 height 7
select select "0"
select select "27"
select select "0"
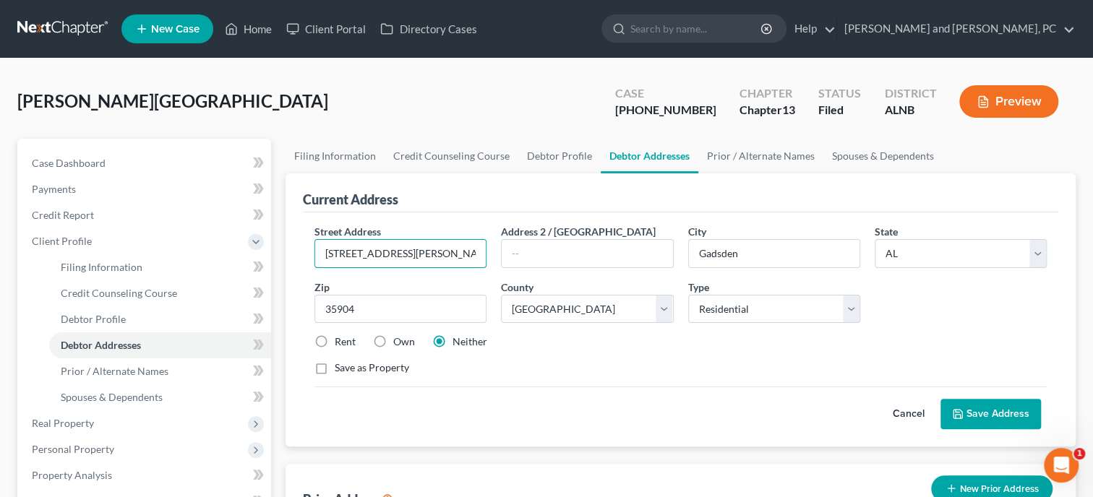
drag, startPoint x: 466, startPoint y: 259, endPoint x: 309, endPoint y: 259, distance: 157.6
click at [309, 259] on div "Street Address * [STREET_ADDRESS][PERSON_NAME]" at bounding box center [400, 246] width 186 height 44
drag, startPoint x: 403, startPoint y: 256, endPoint x: 311, endPoint y: 256, distance: 92.5
click at [315, 256] on input "[STREET_ADDRESS][PERSON_NAME]" at bounding box center [400, 253] width 171 height 27
type input "[STREET_ADDRESS][PERSON_NAME]"
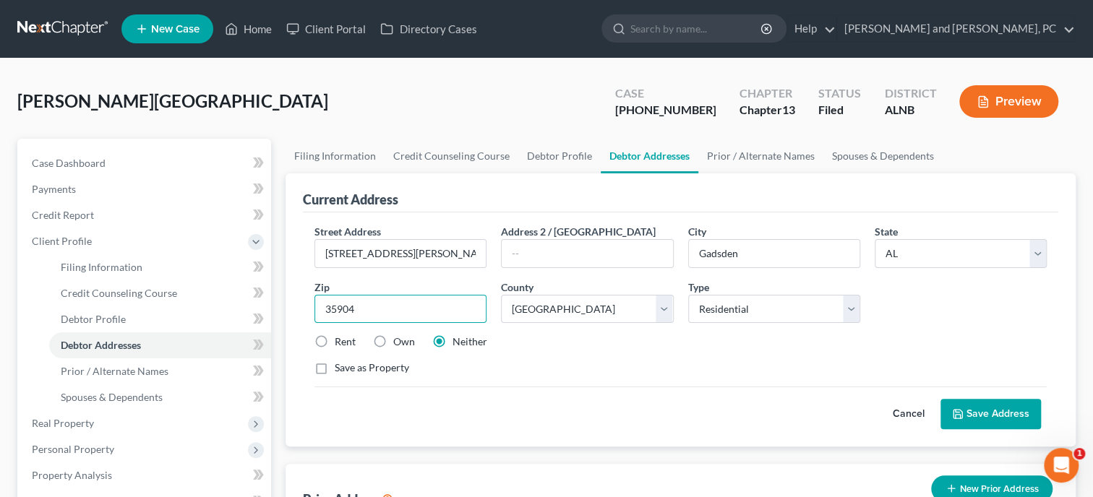
click at [362, 312] on input "35904" at bounding box center [400, 309] width 172 height 29
type input "35954"
type input "Attalla"
click at [505, 383] on div "Street Address * [STREET_ADDRESS][PERSON_NAME] Address [GEOGRAPHIC_DATA] * [GEO…" at bounding box center [680, 305] width 747 height 163
click at [984, 409] on button "Save Address" at bounding box center [990, 414] width 100 height 30
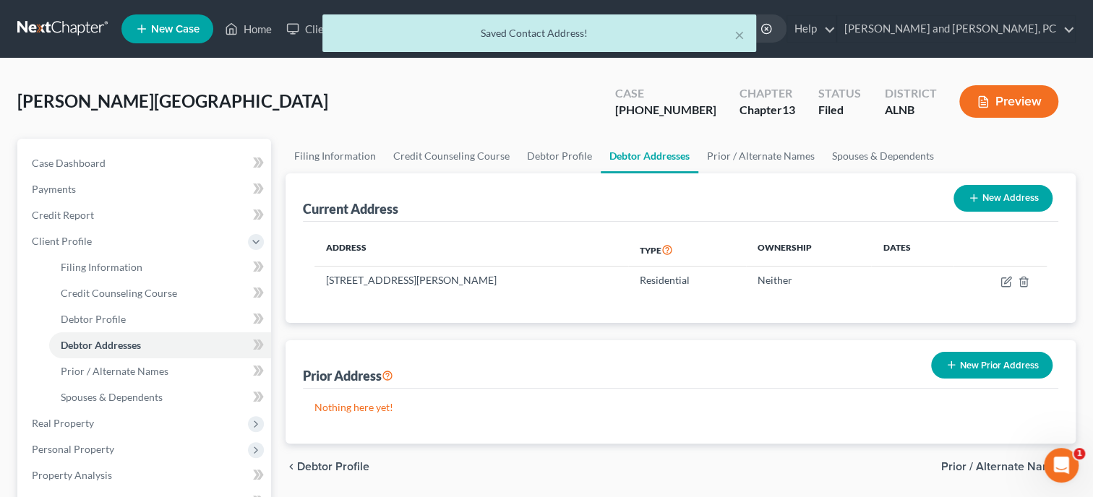
click at [459, 134] on div "[PERSON_NAME][GEOGRAPHIC_DATA] Upgraded Case [PHONE_NUMBER] Chapter Chapter 13 …" at bounding box center [546, 107] width 1058 height 63
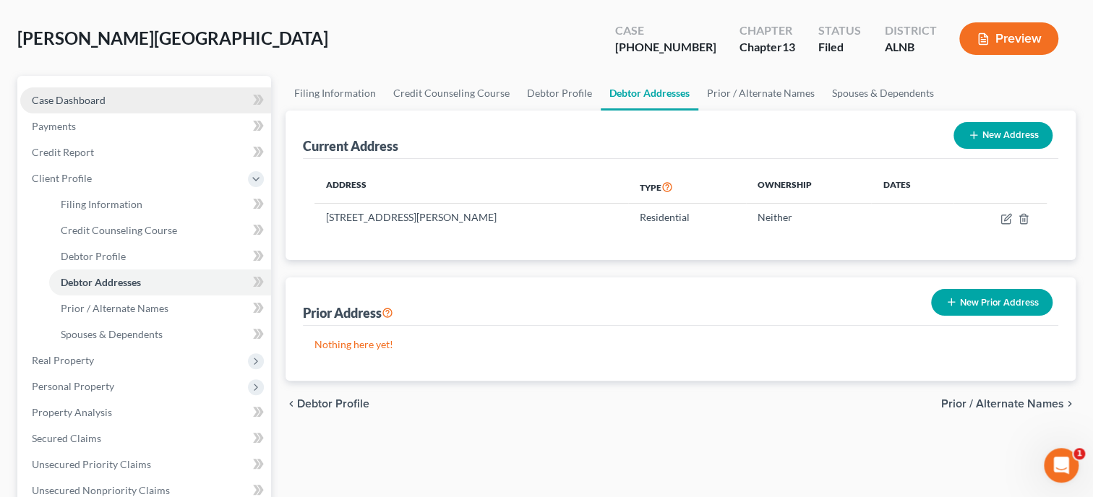
scroll to position [31, 0]
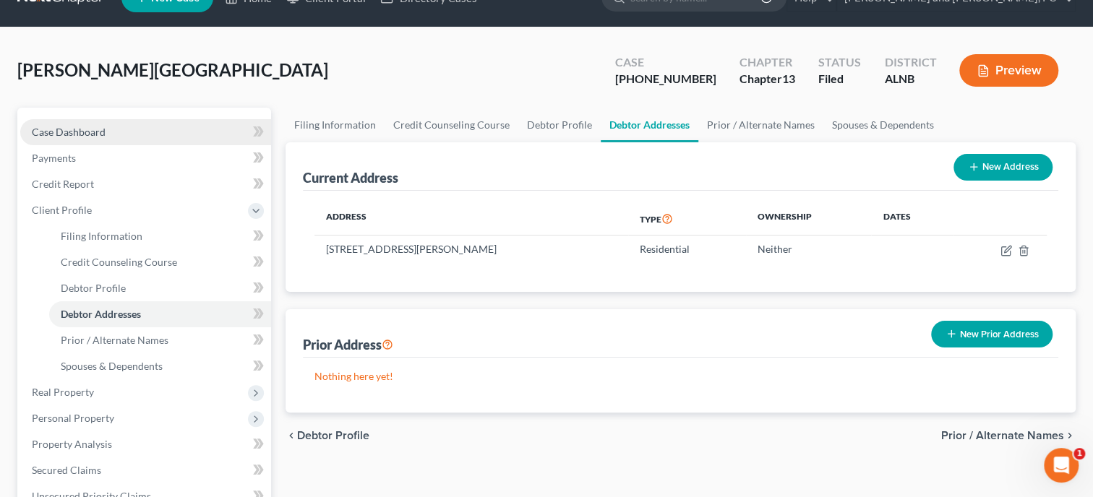
click at [75, 136] on span "Case Dashboard" at bounding box center [69, 132] width 74 height 12
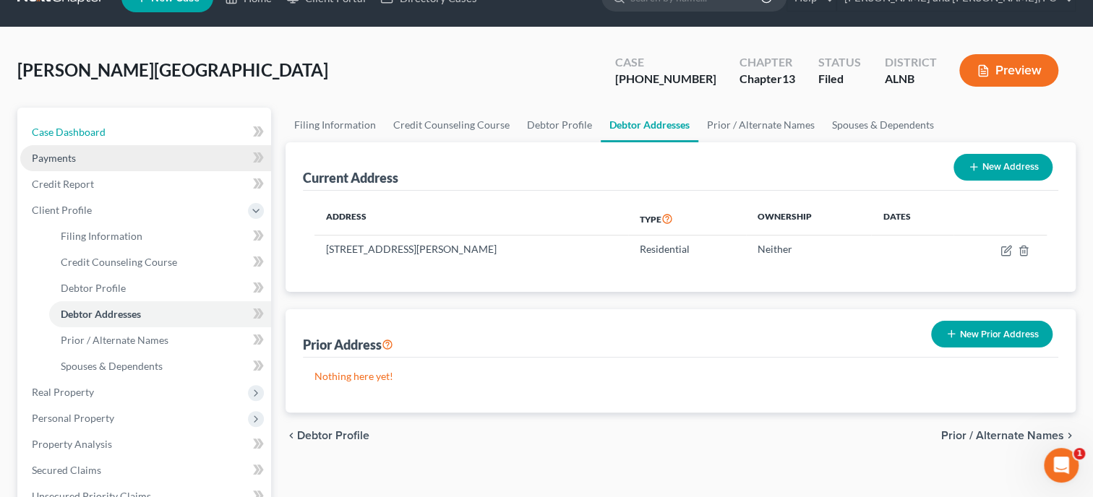
select select "1"
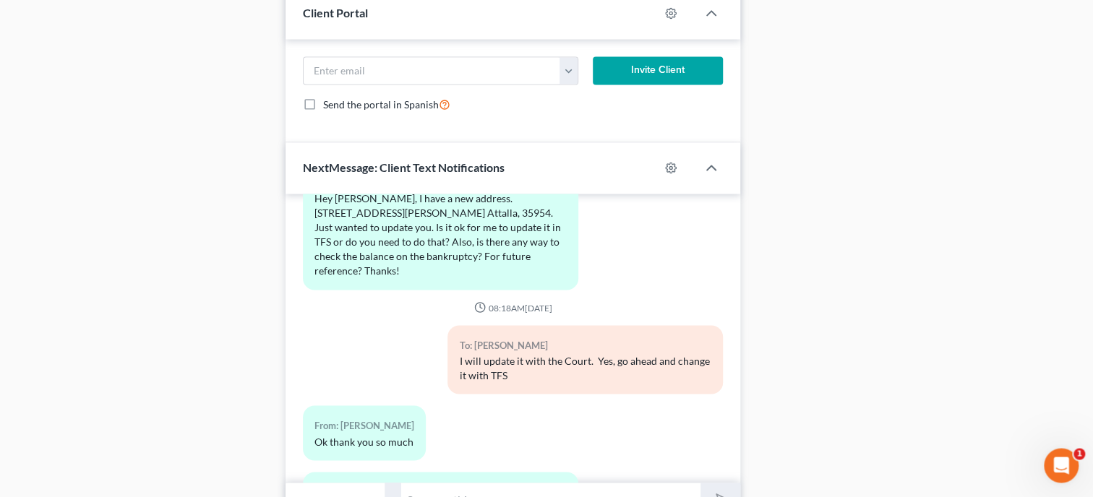
scroll to position [1368, 0]
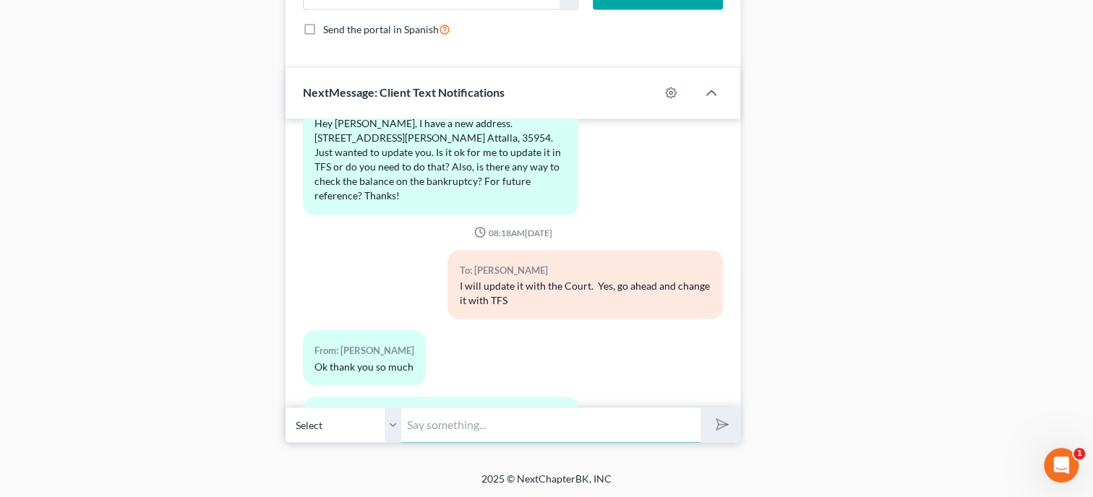
click at [411, 422] on input "text" at bounding box center [550, 424] width 299 height 35
type input "The Trustee sends out statements quarterly"
click at [700, 408] on button "submit" at bounding box center [720, 425] width 40 height 34
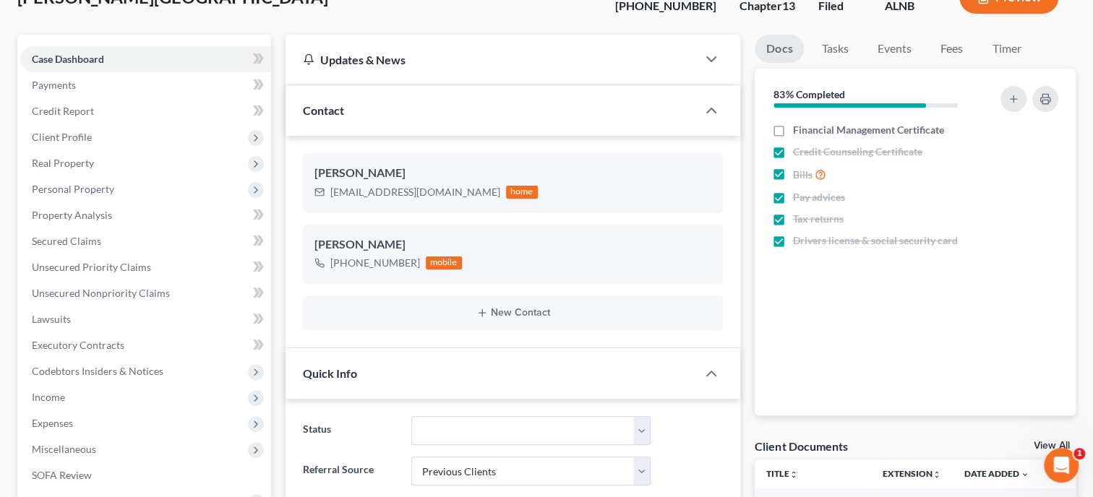
scroll to position [0, 0]
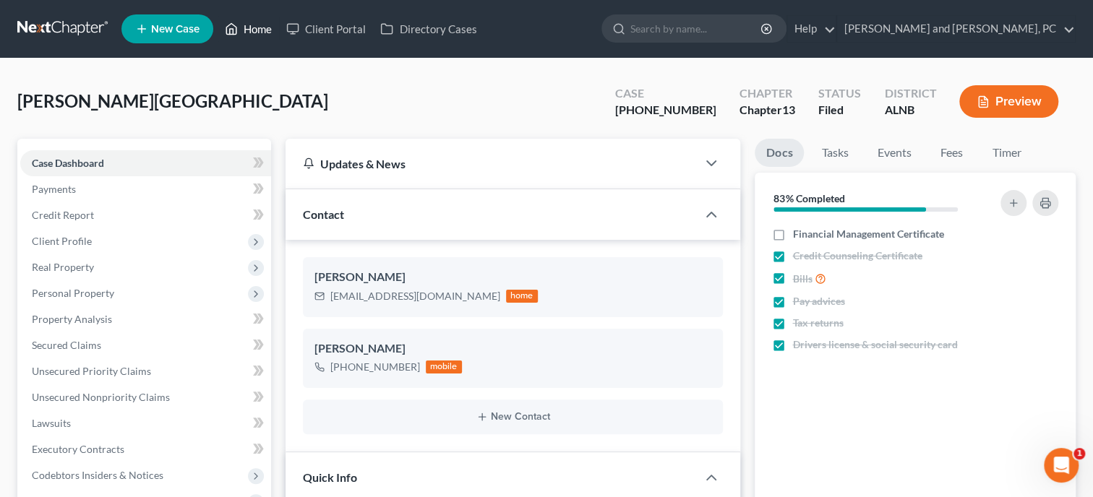
click at [258, 33] on link "Home" at bounding box center [248, 29] width 61 height 26
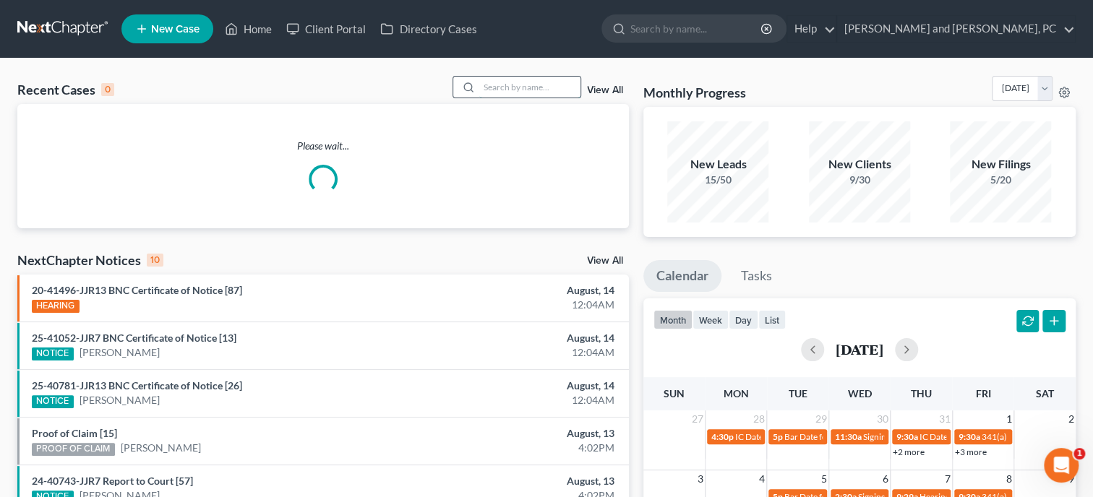
click at [492, 82] on input "search" at bounding box center [529, 87] width 101 height 21
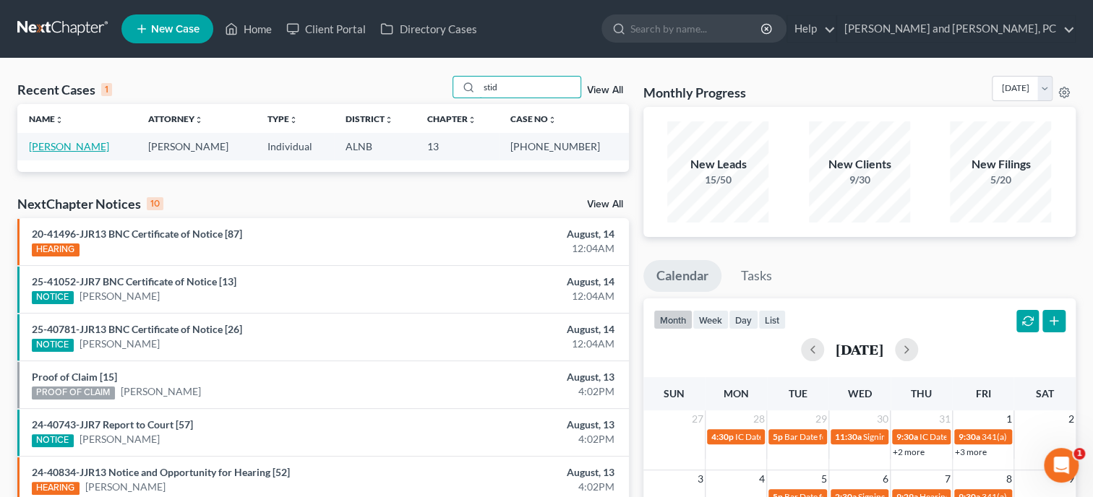
type input "stid"
click at [72, 146] on link "[PERSON_NAME]" at bounding box center [69, 146] width 80 height 12
select select "6"
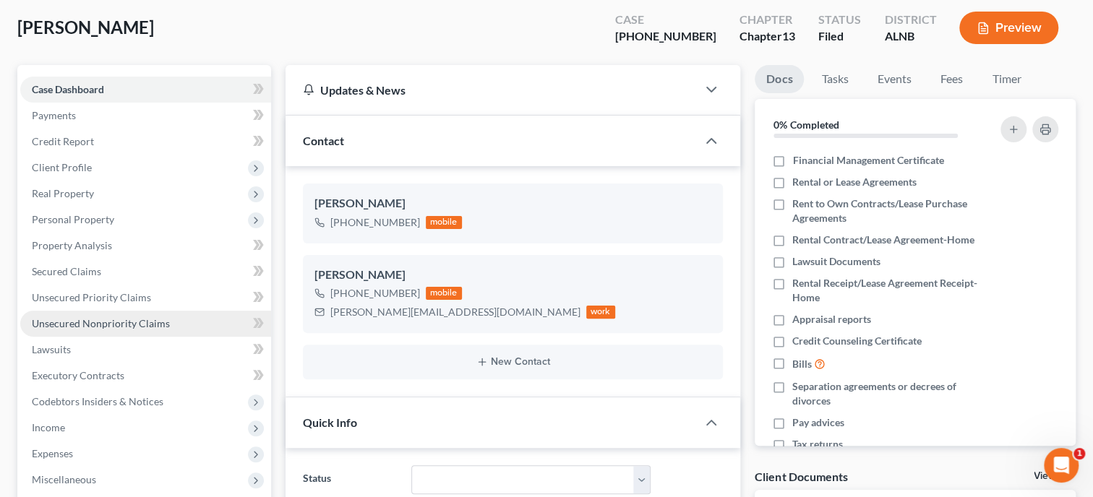
scroll to position [6286, 0]
click at [112, 319] on span "Unsecured Nonpriority Claims" at bounding box center [101, 323] width 138 height 12
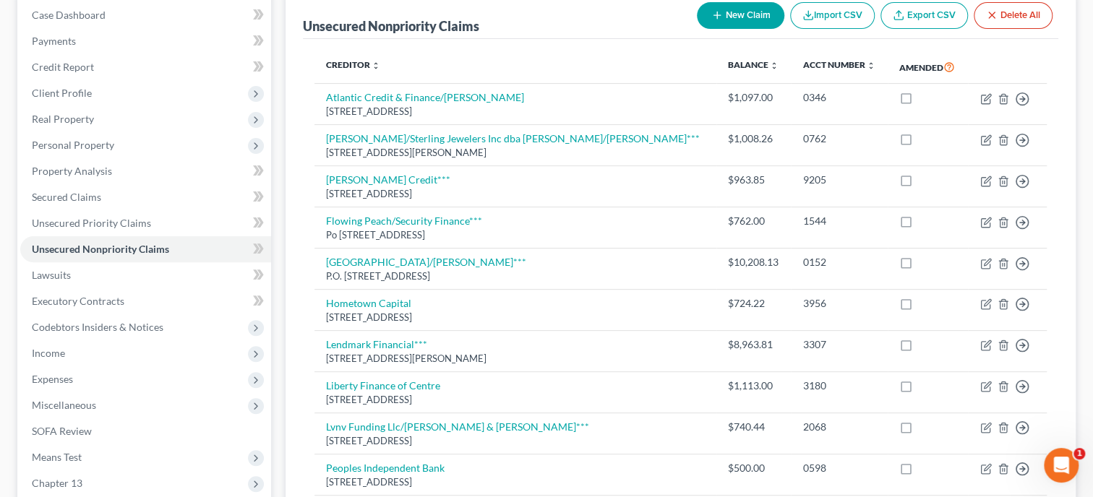
scroll to position [223, 0]
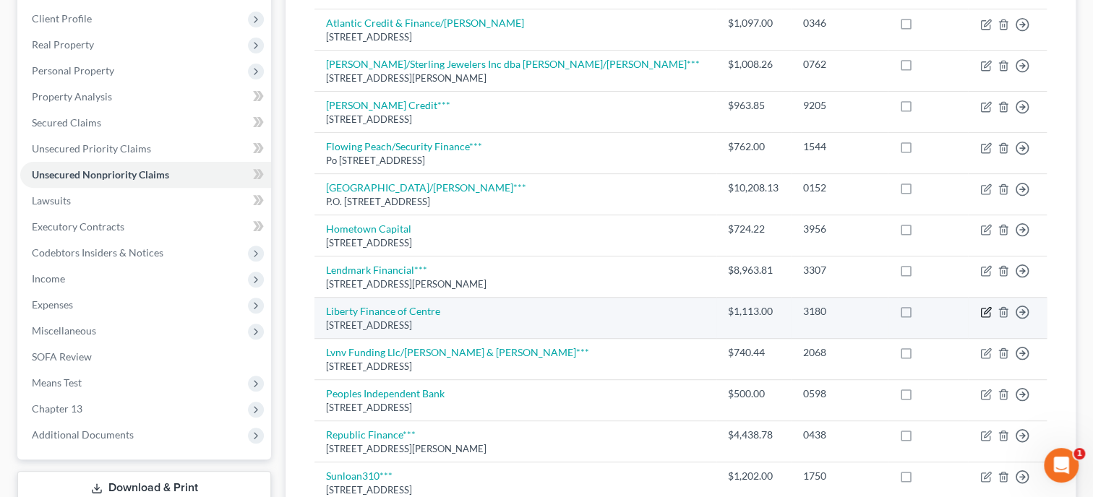
click at [983, 313] on icon "button" at bounding box center [986, 312] width 12 height 12
select select "0"
select select "10"
select select "0"
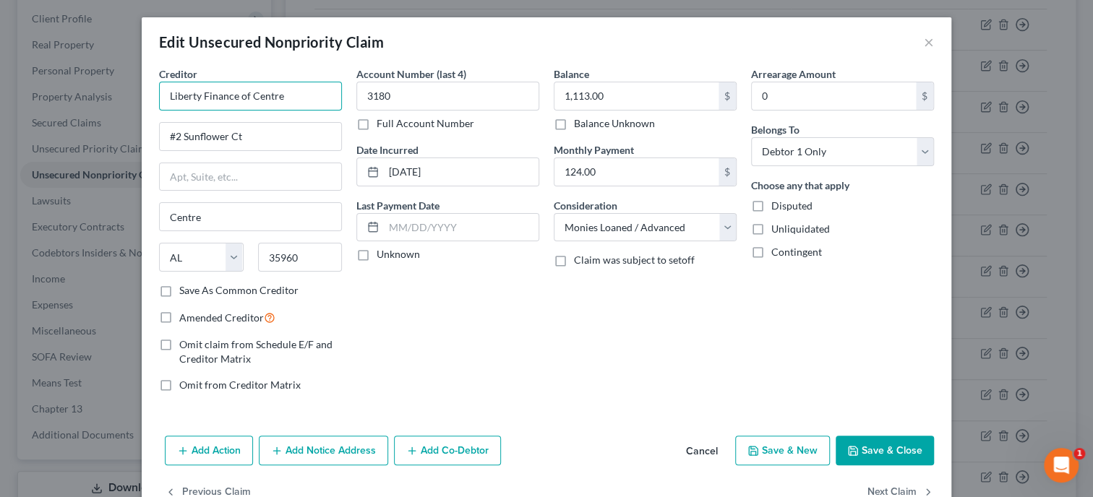
click at [165, 99] on input "Liberty Finance of Centre" at bounding box center [250, 96] width 183 height 29
type input "Quantum3/Liberty Finance of Centre"
click at [614, 95] on input "1,113.00" at bounding box center [636, 95] width 164 height 27
type input "1,112.72"
click at [322, 98] on input "Quantum3/Liberty Finance of Centre" at bounding box center [250, 96] width 183 height 29
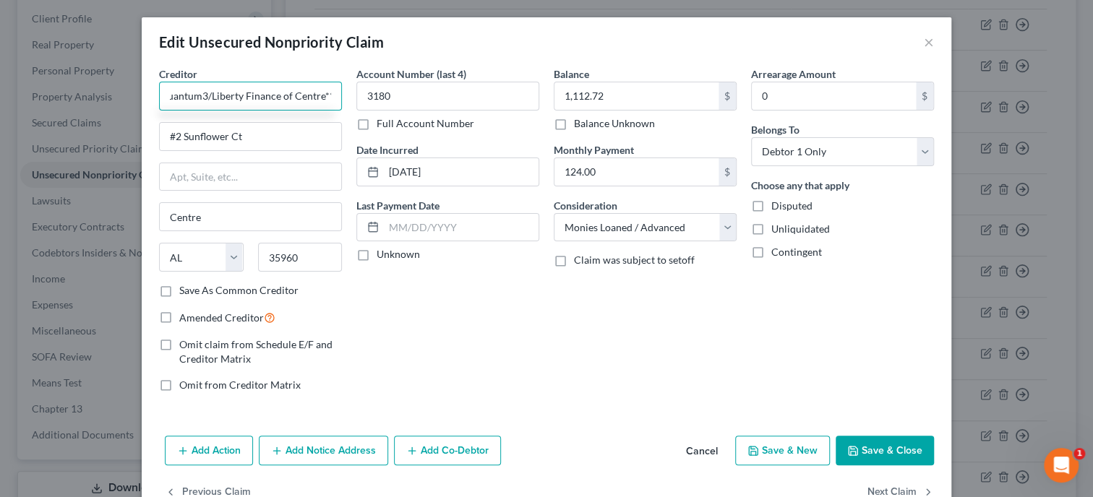
scroll to position [0, 14]
type input "Quantum3/Liberty Finance of Centre***"
click at [862, 446] on button "Save & Close" at bounding box center [885, 451] width 98 height 30
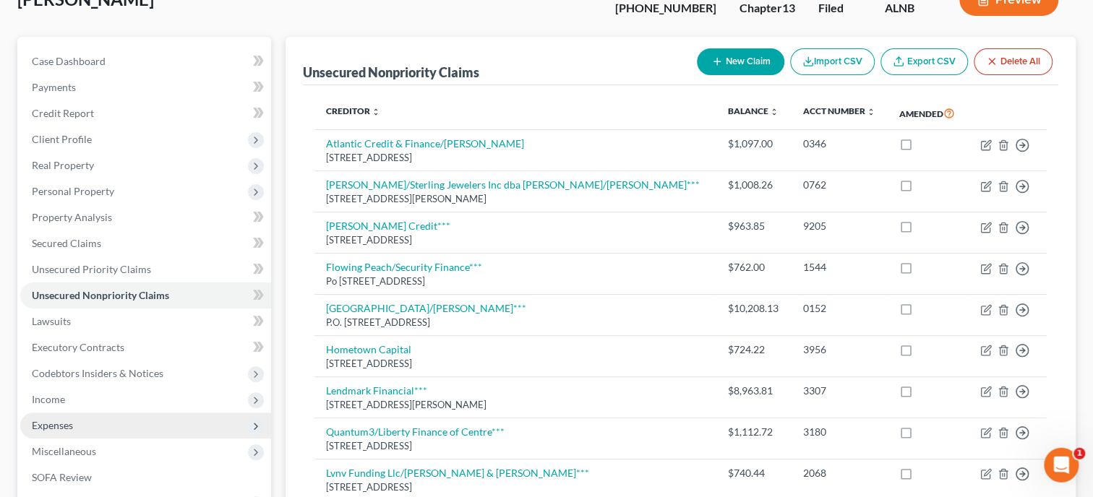
scroll to position [74, 0]
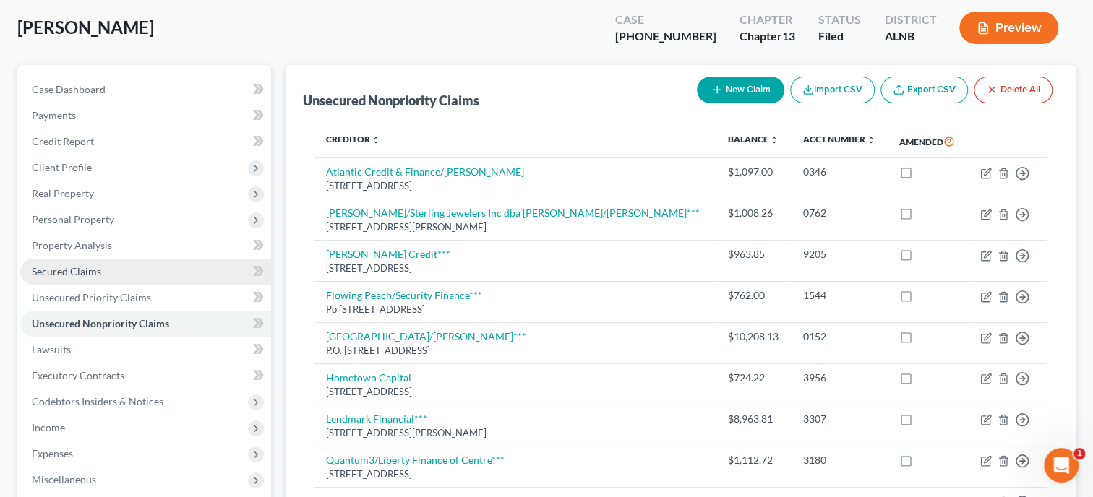
click at [62, 272] on span "Secured Claims" at bounding box center [66, 271] width 69 height 12
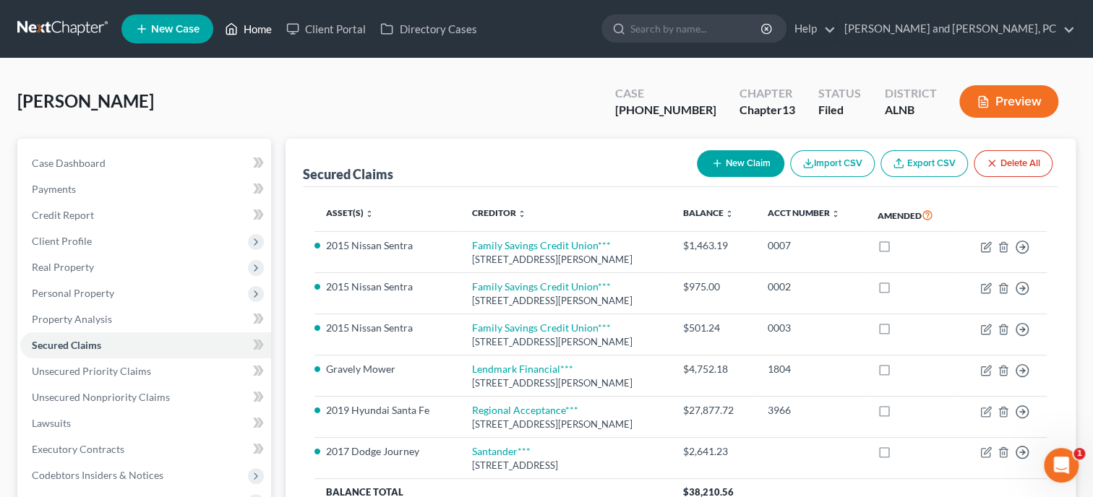
click at [253, 33] on link "Home" at bounding box center [248, 29] width 61 height 26
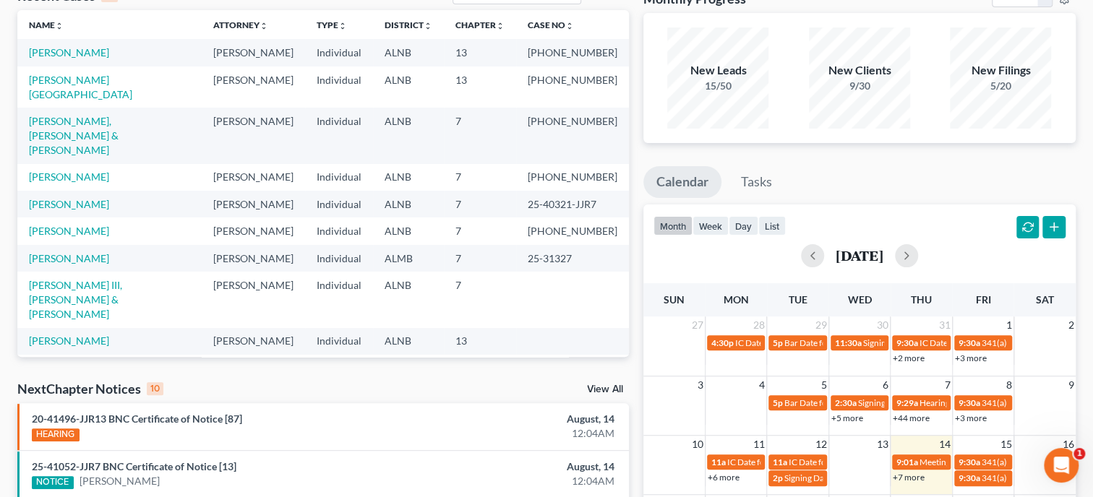
scroll to position [223, 0]
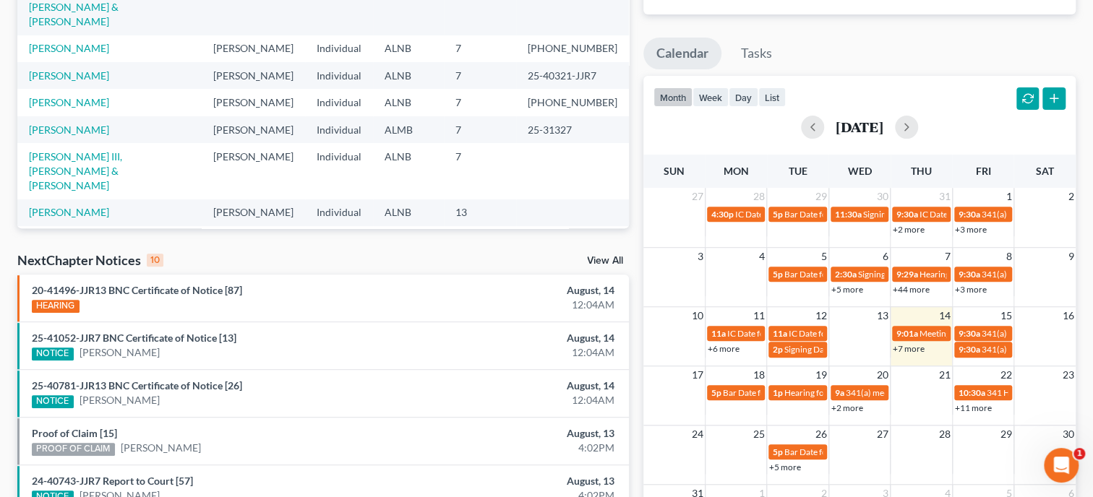
click at [606, 261] on link "View All" at bounding box center [605, 261] width 36 height 10
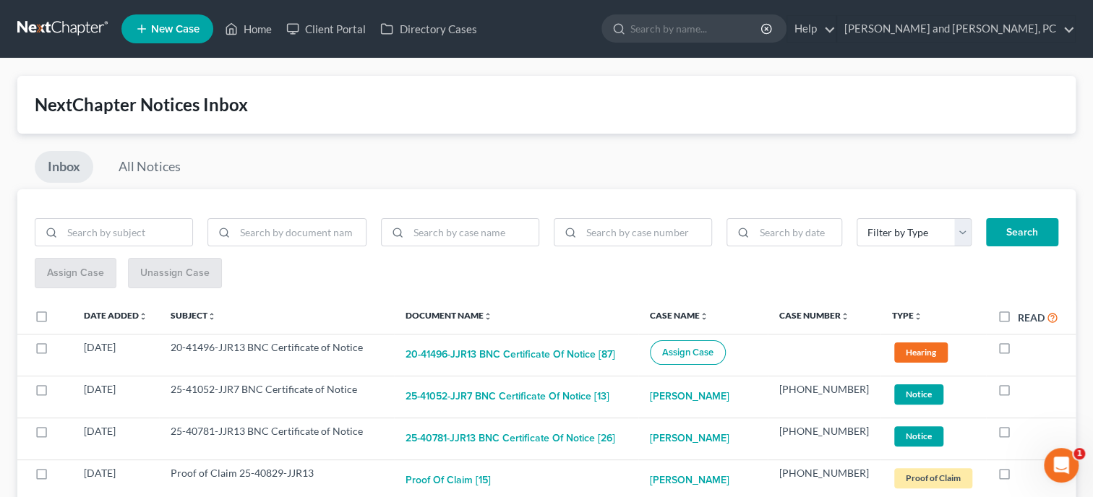
click at [1018, 317] on label "Read" at bounding box center [1038, 317] width 40 height 17
click at [1024, 317] on input "Read" at bounding box center [1028, 313] width 9 height 9
checkbox input "true"
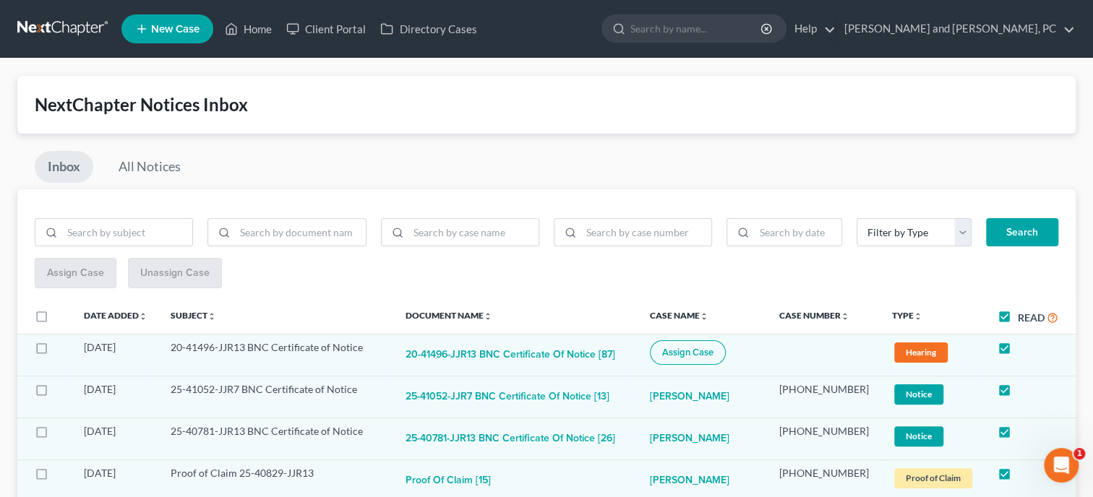
checkbox input "true"
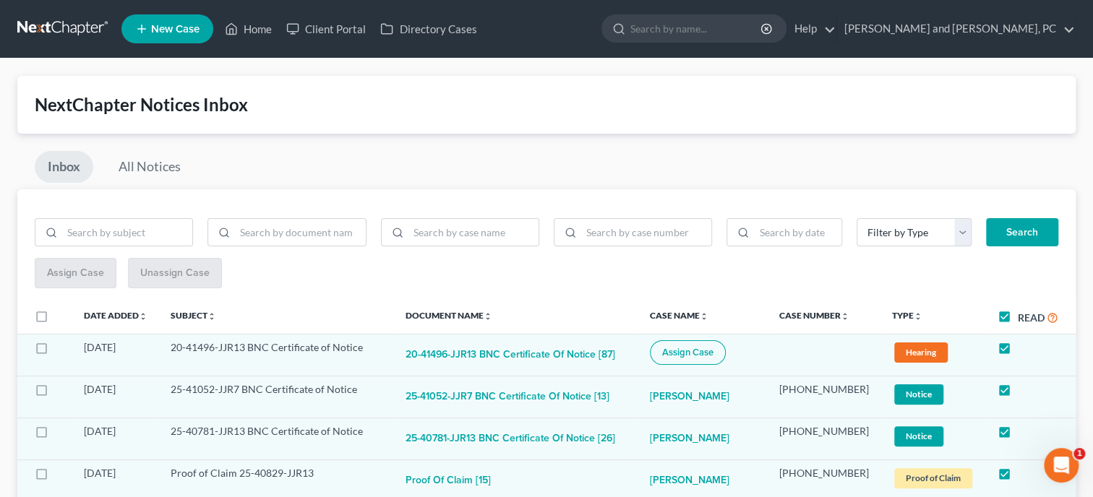
checkbox input "true"
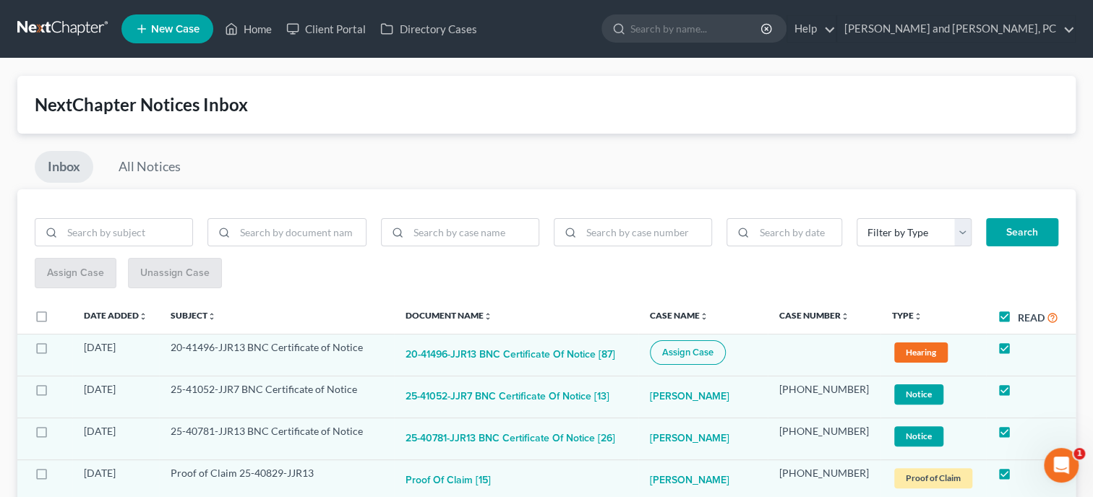
checkbox input "true"
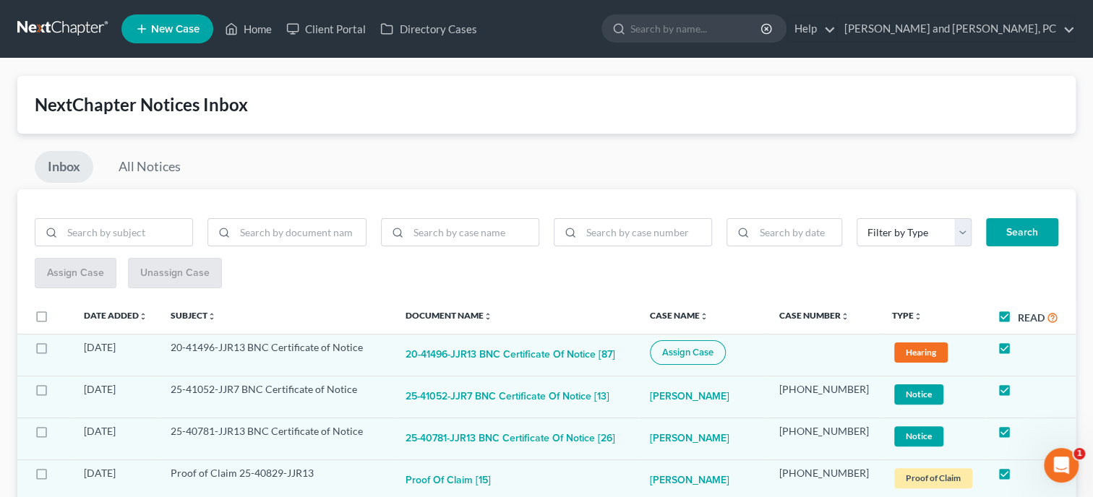
checkbox input "true"
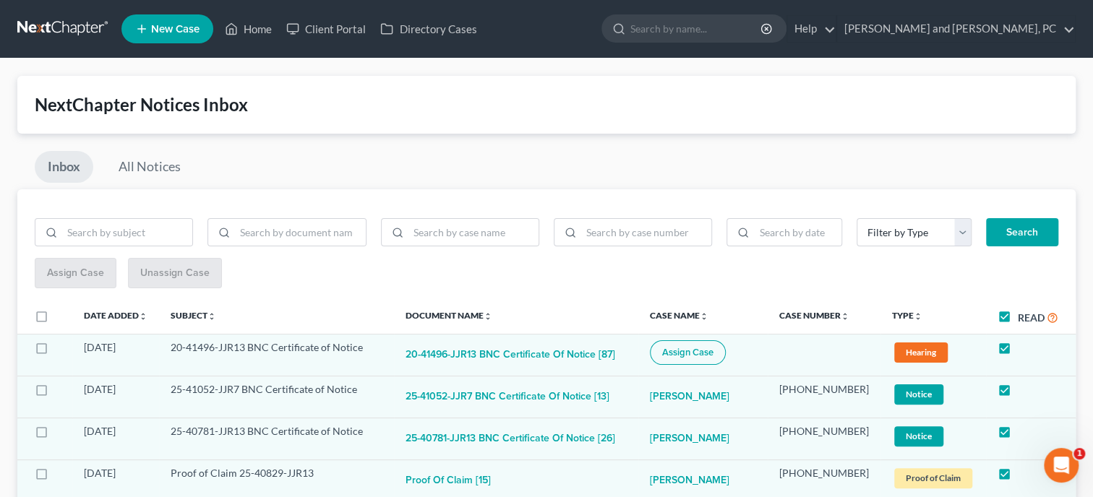
checkbox input "true"
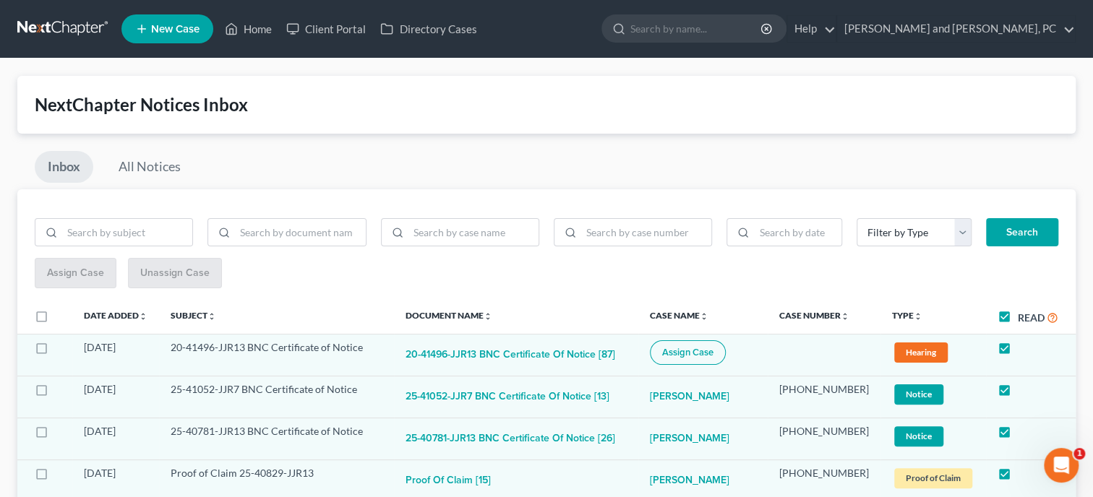
checkbox input "true"
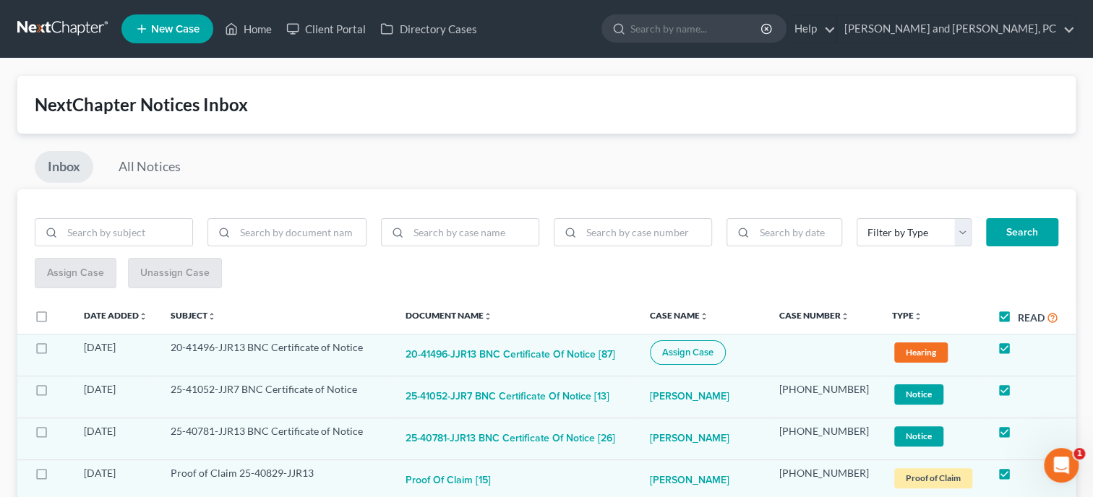
checkbox input "true"
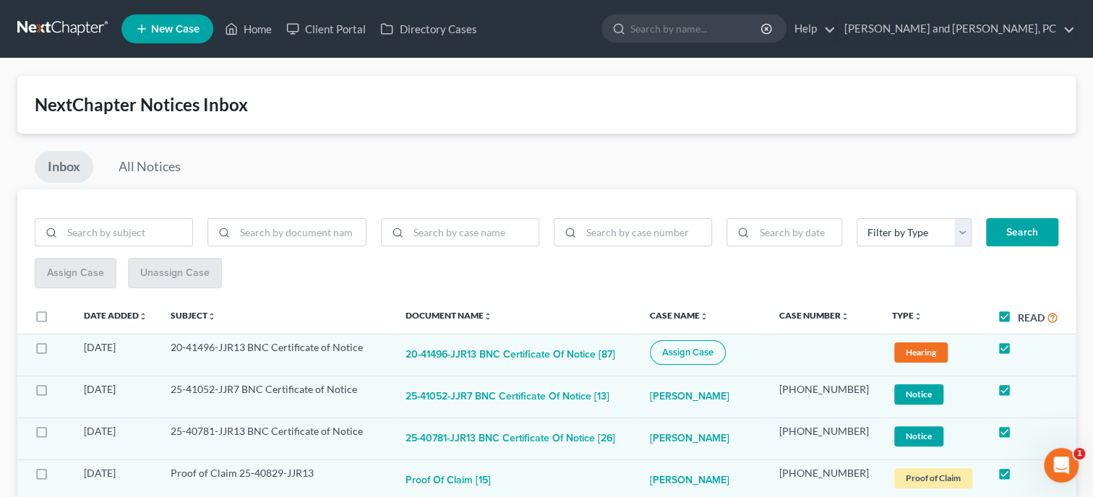
checkbox input "true"
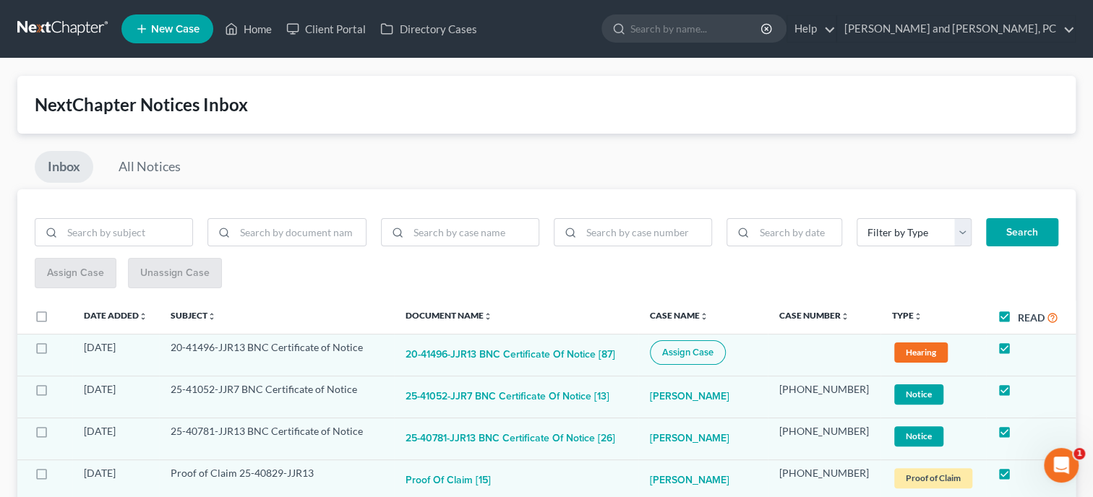
checkbox input "true"
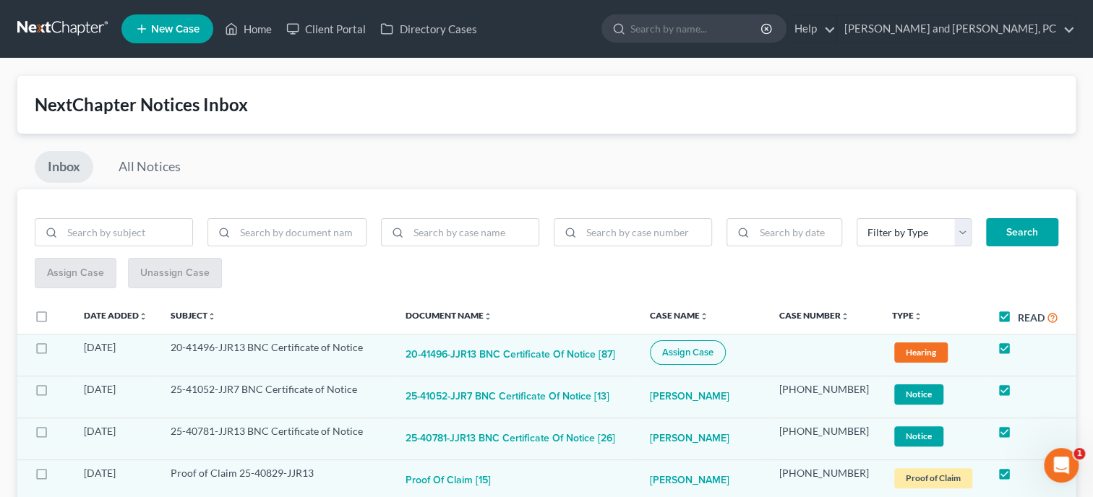
checkbox input "true"
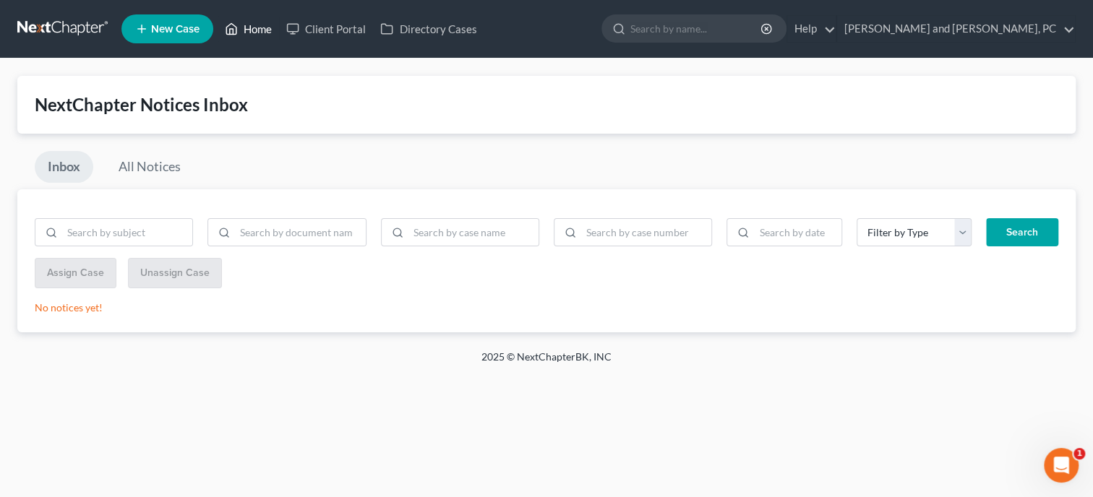
click at [259, 27] on link "Home" at bounding box center [248, 29] width 61 height 26
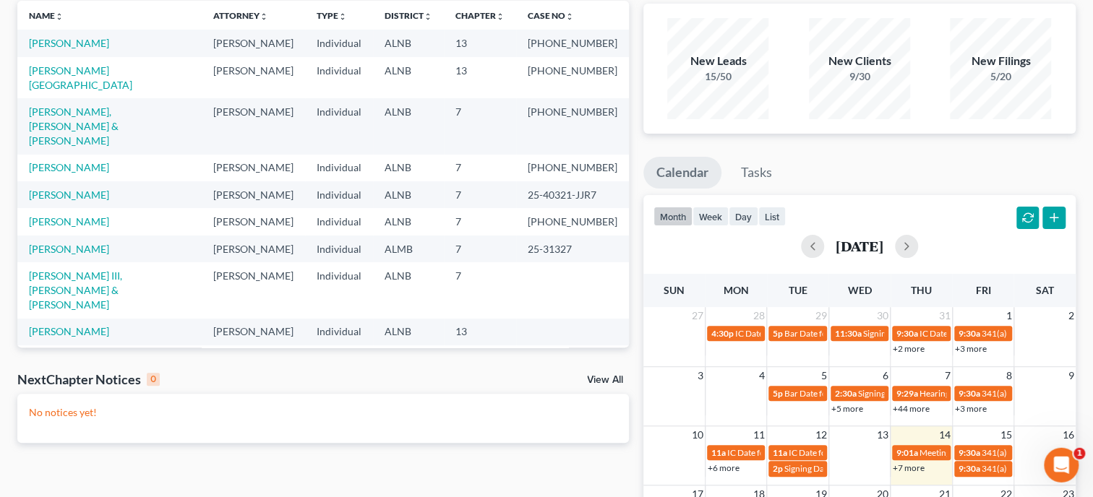
scroll to position [74, 0]
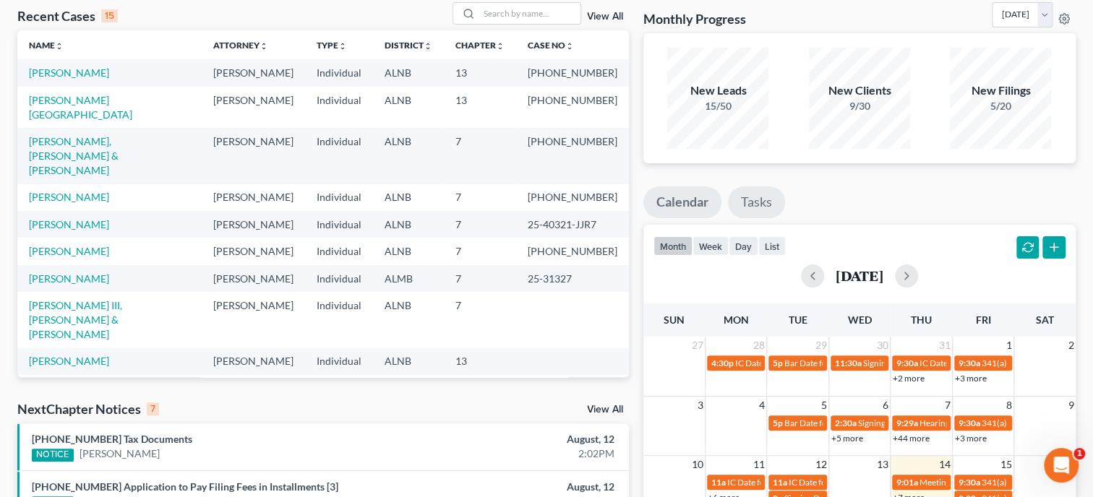
click at [774, 210] on link "Tasks" at bounding box center [756, 202] width 57 height 32
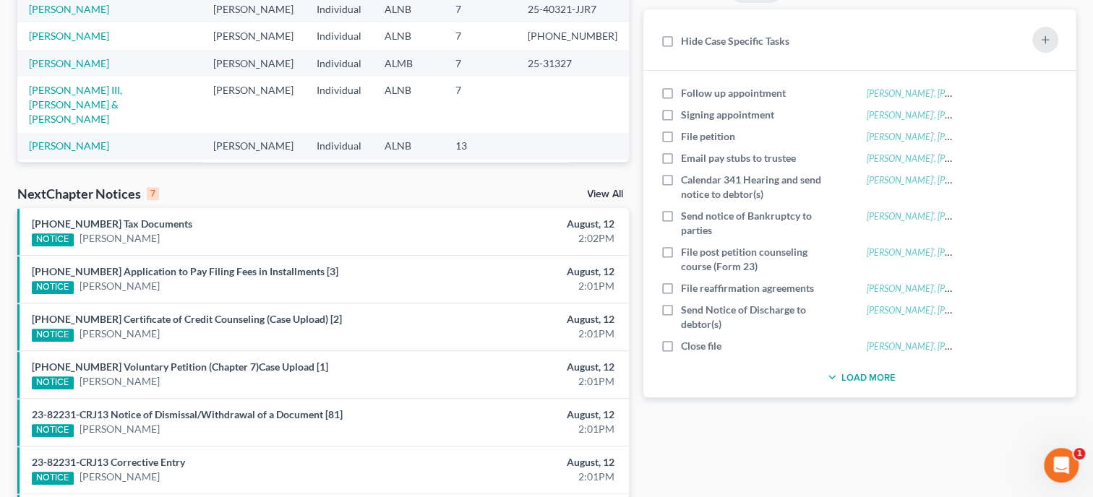
scroll to position [297, 0]
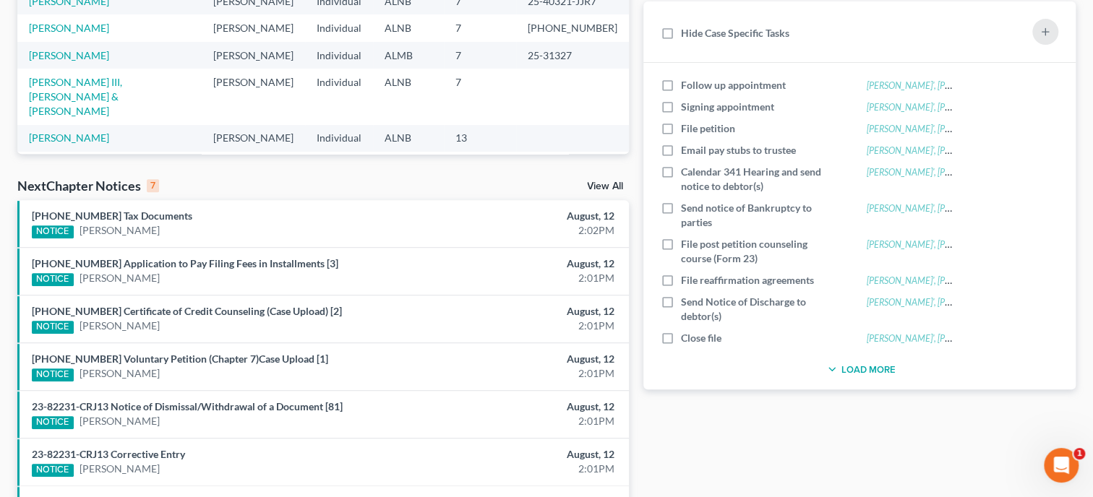
click at [844, 374] on button "Load More" at bounding box center [859, 369] width 72 height 17
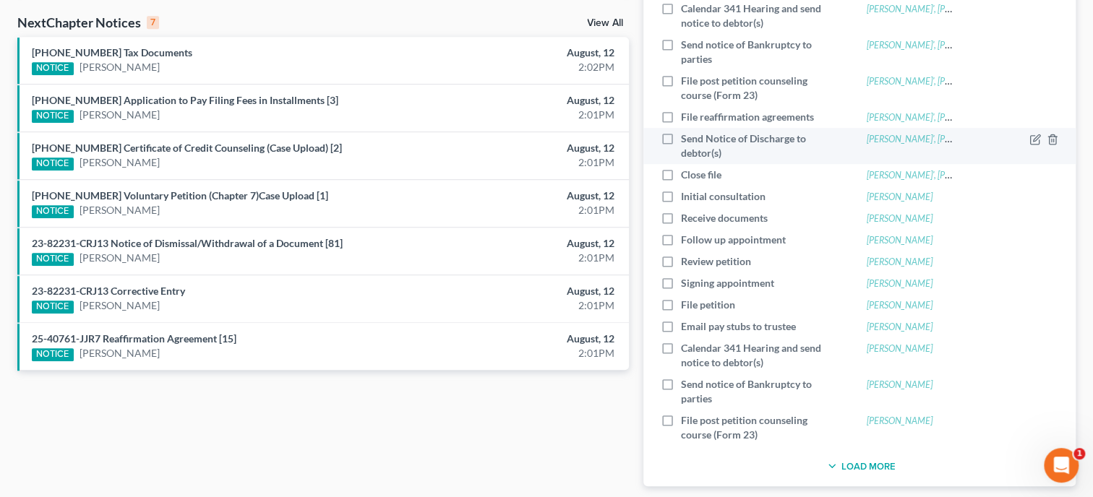
scroll to position [515, 0]
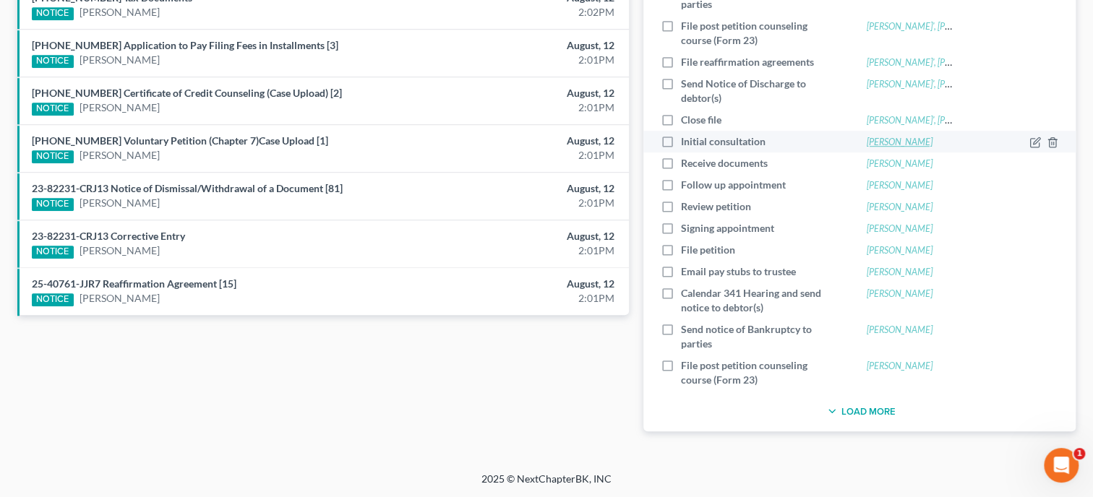
click at [893, 142] on link "[PERSON_NAME]" at bounding box center [900, 142] width 66 height 11
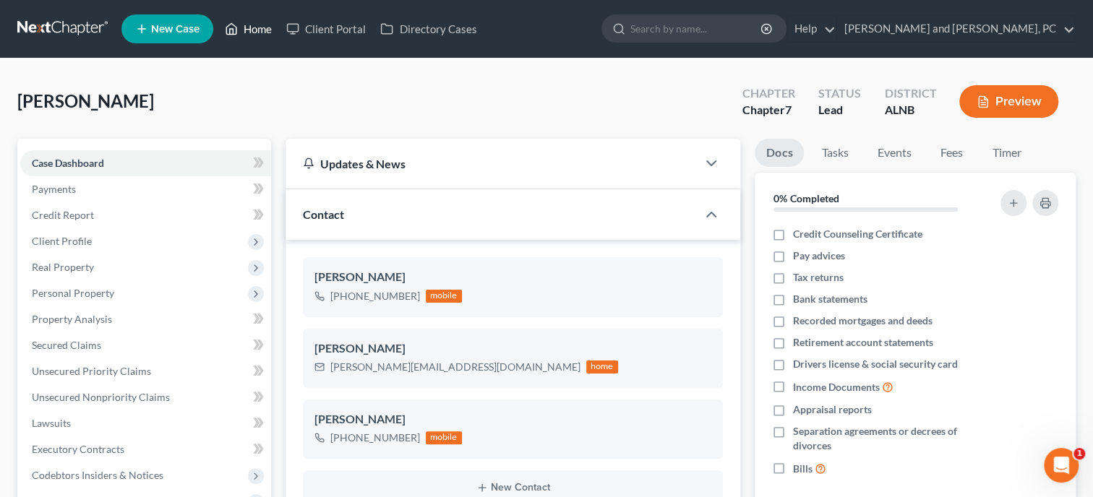
click at [259, 27] on link "Home" at bounding box center [248, 29] width 61 height 26
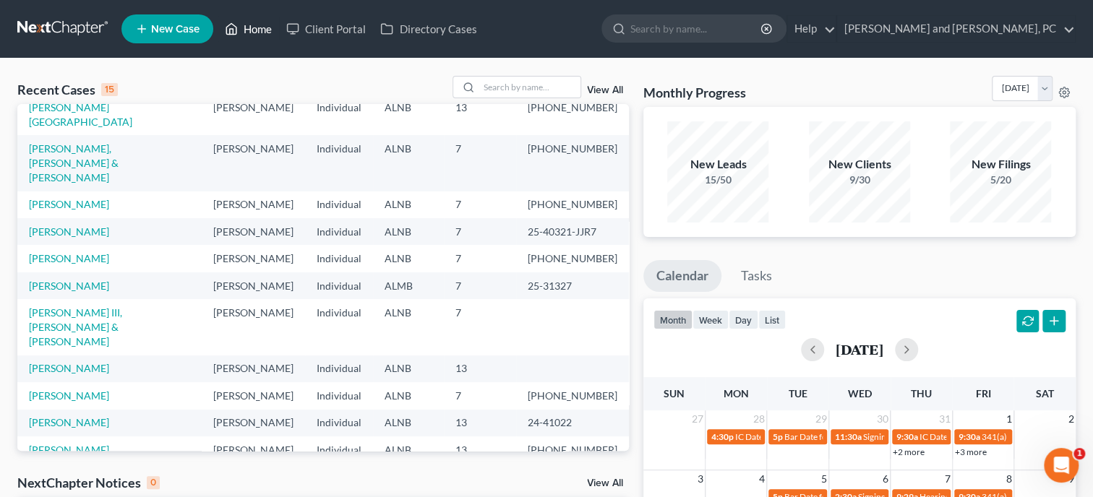
scroll to position [100, 0]
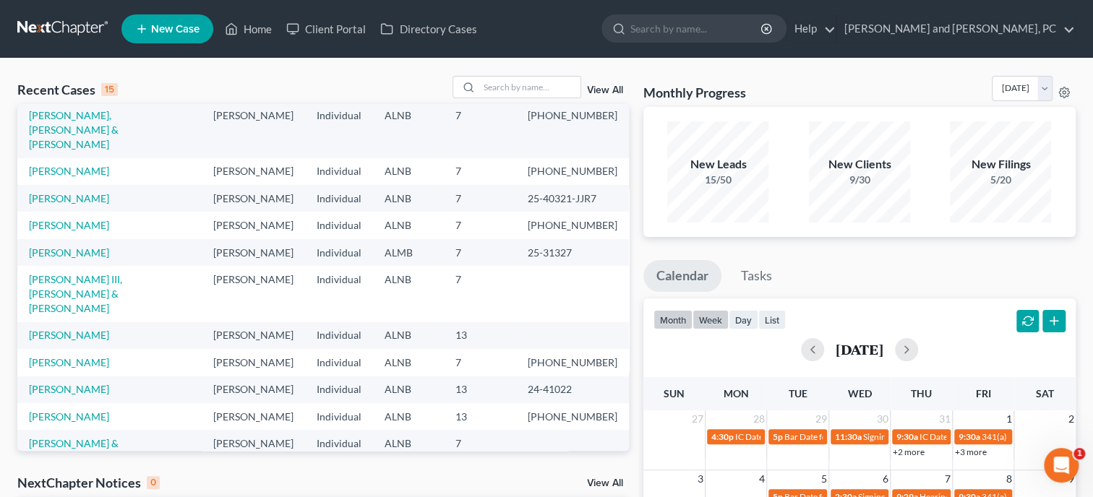
click at [708, 325] on button "week" at bounding box center [710, 320] width 36 height 20
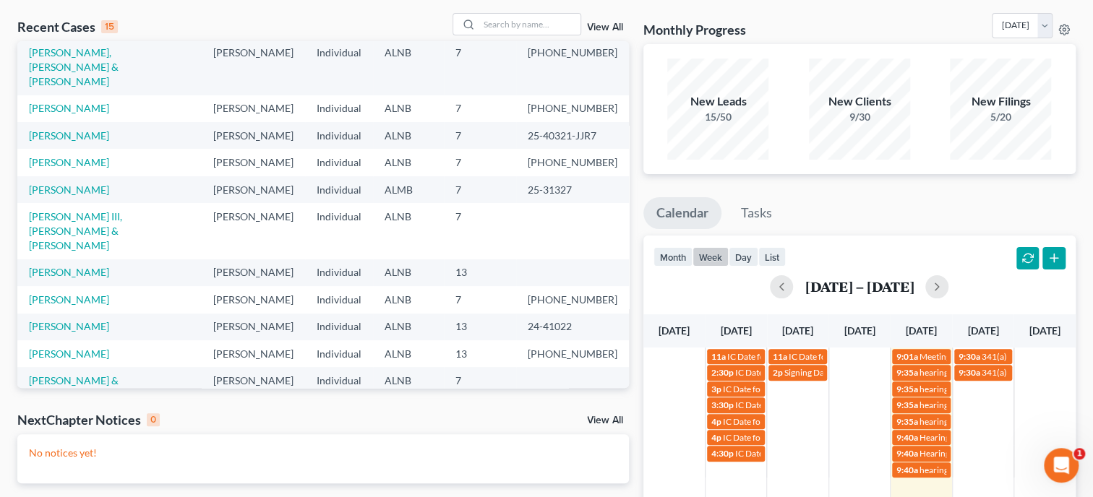
scroll to position [223, 0]
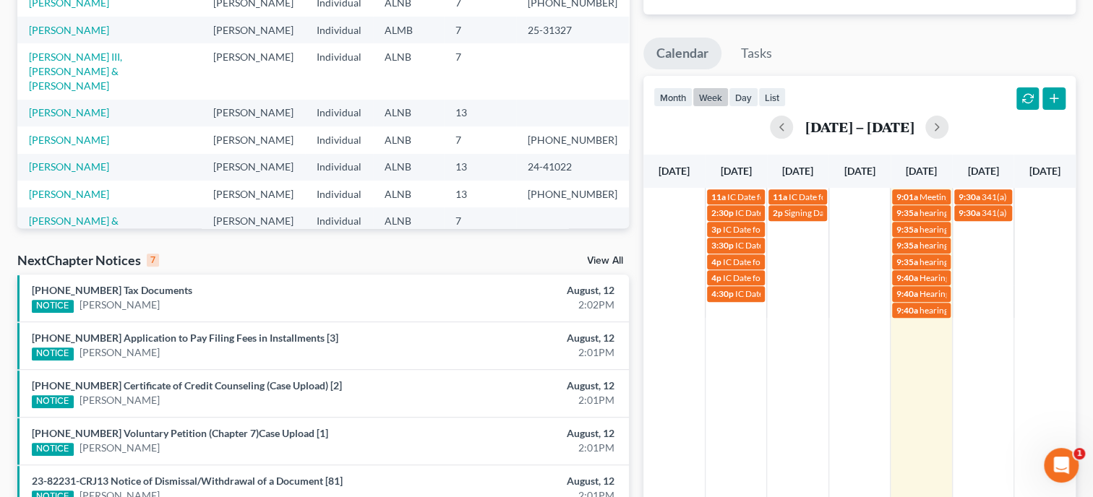
click at [604, 261] on link "View All" at bounding box center [605, 261] width 36 height 10
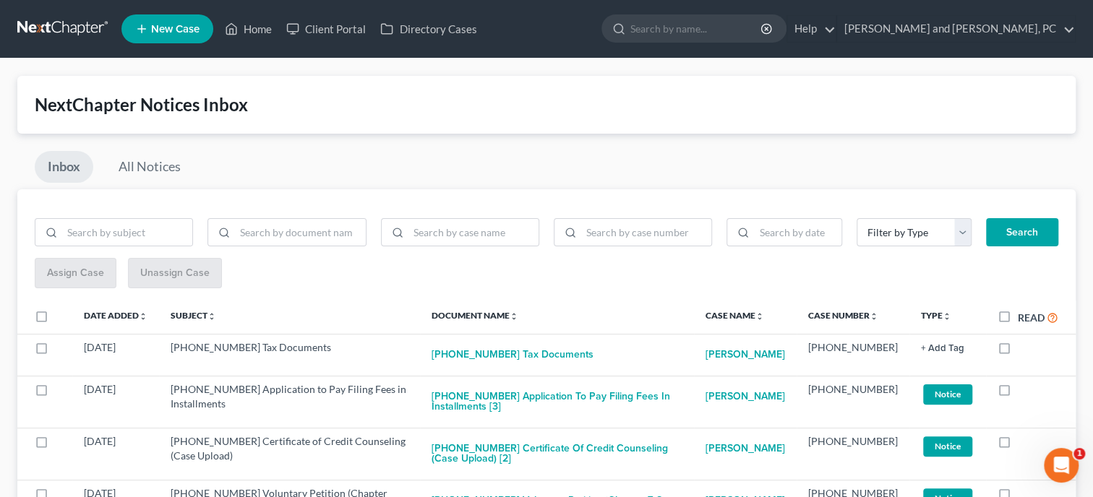
click at [1018, 323] on label "Read" at bounding box center [1038, 317] width 40 height 17
click at [1024, 319] on input "Read" at bounding box center [1028, 313] width 9 height 9
checkbox input "true"
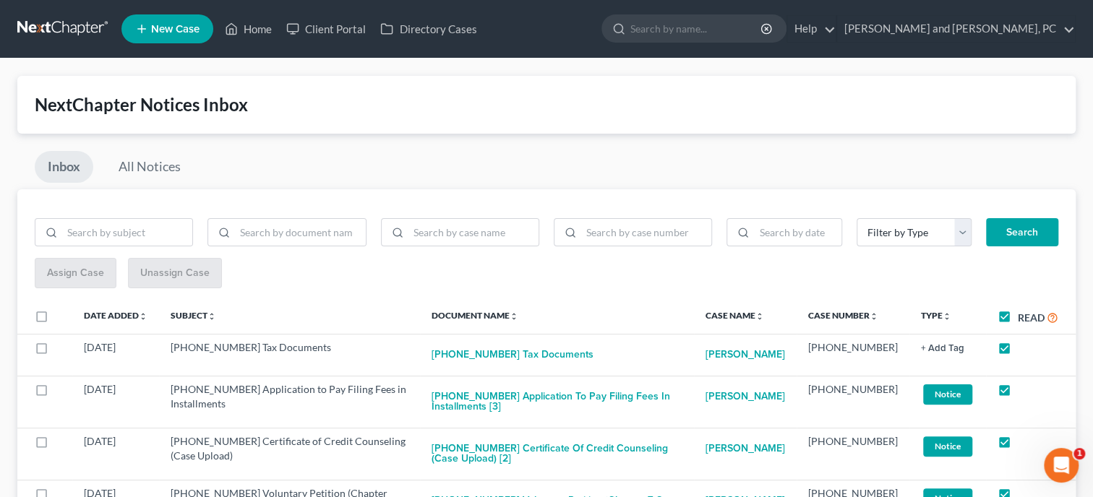
checkbox input "true"
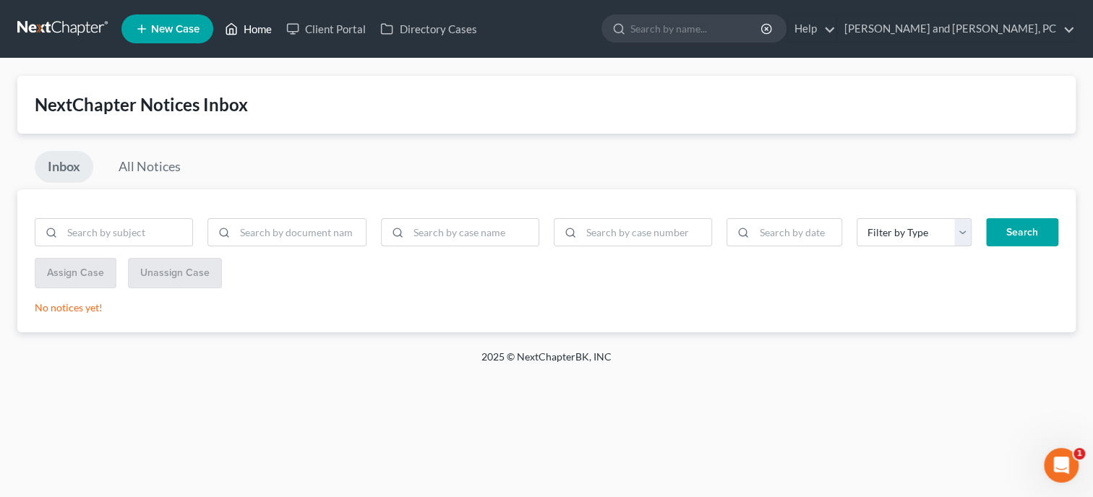
click at [265, 30] on link "Home" at bounding box center [248, 29] width 61 height 26
